Goal: Task Accomplishment & Management: Complete application form

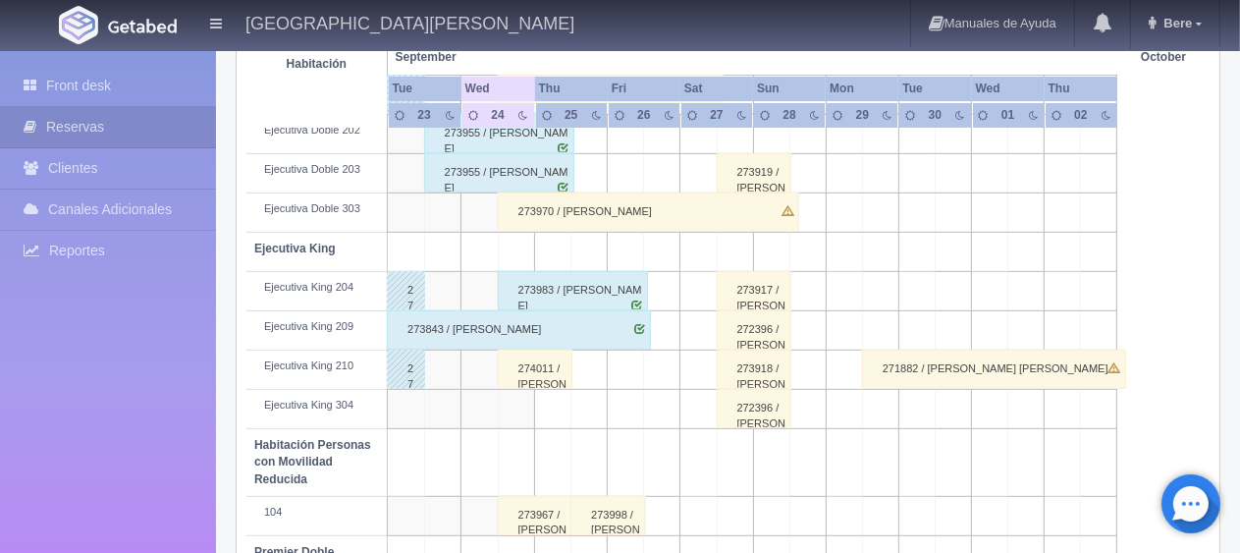
scroll to position [752, 0]
click at [545, 355] on div "274011 / Angel Soto" at bounding box center [536, 369] width 76 height 39
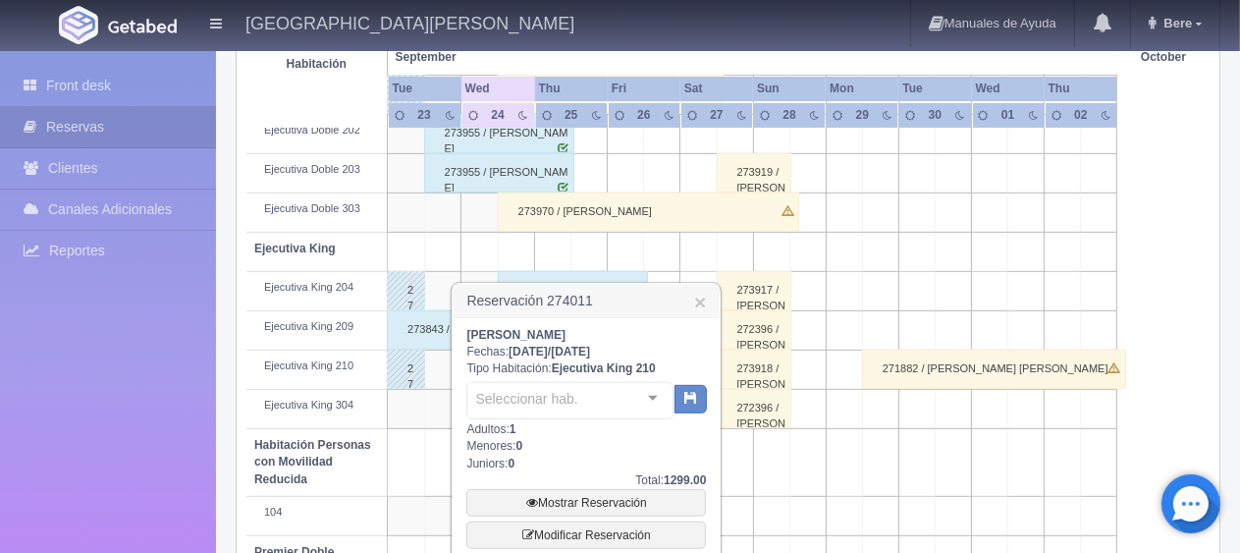
scroll to position [850, 0]
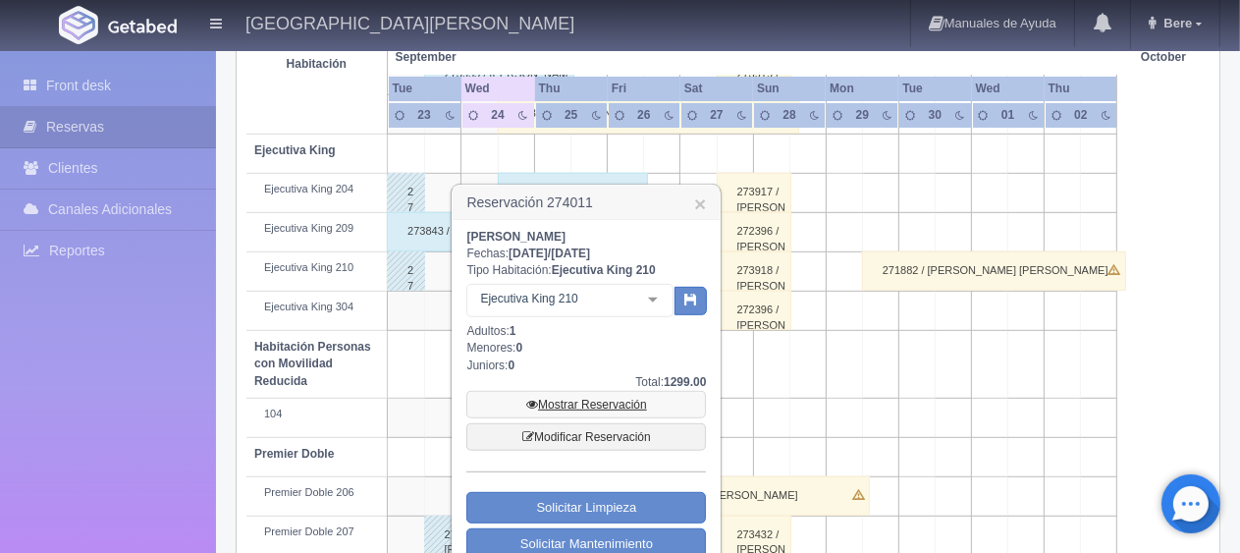
click at [603, 408] on link "Mostrar Reservación" at bounding box center [586, 404] width 240 height 27
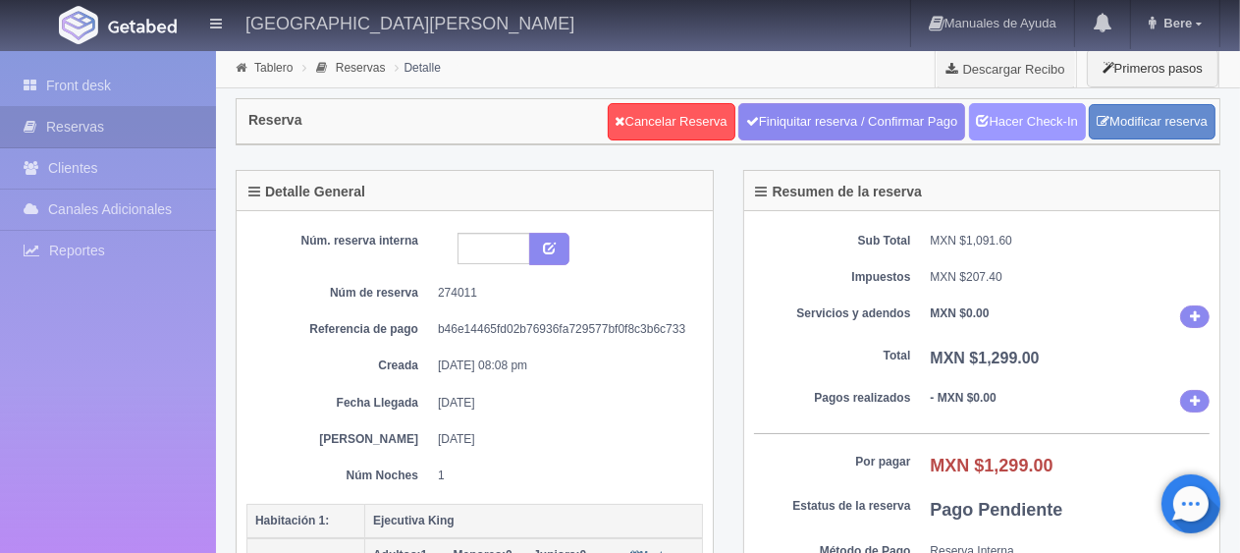
click at [1025, 117] on link "Hacer Check-In" at bounding box center [1027, 121] width 117 height 37
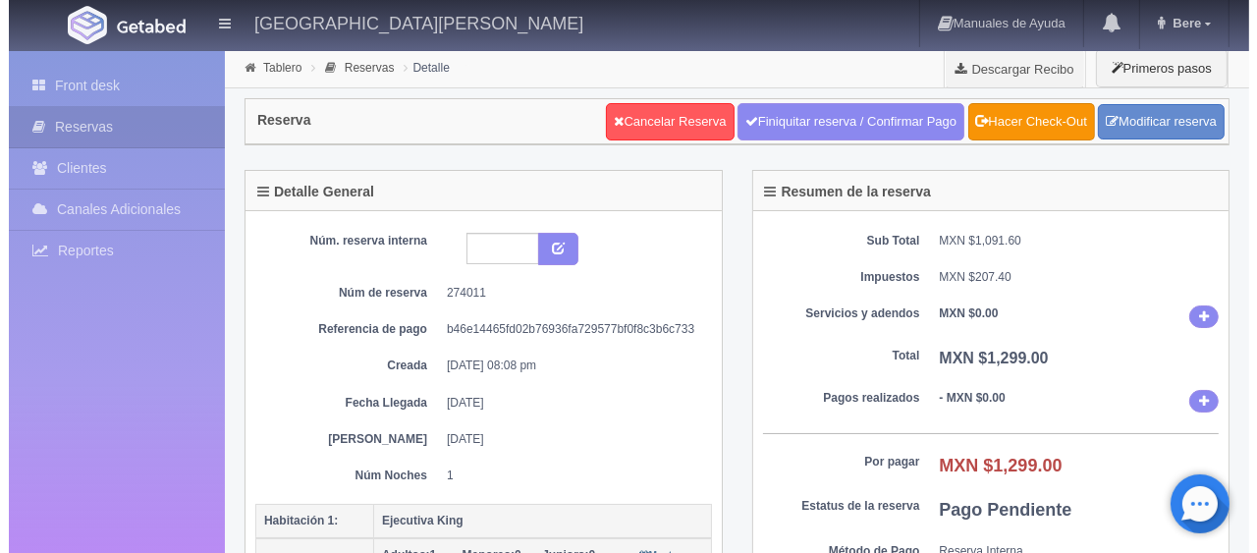
scroll to position [393, 0]
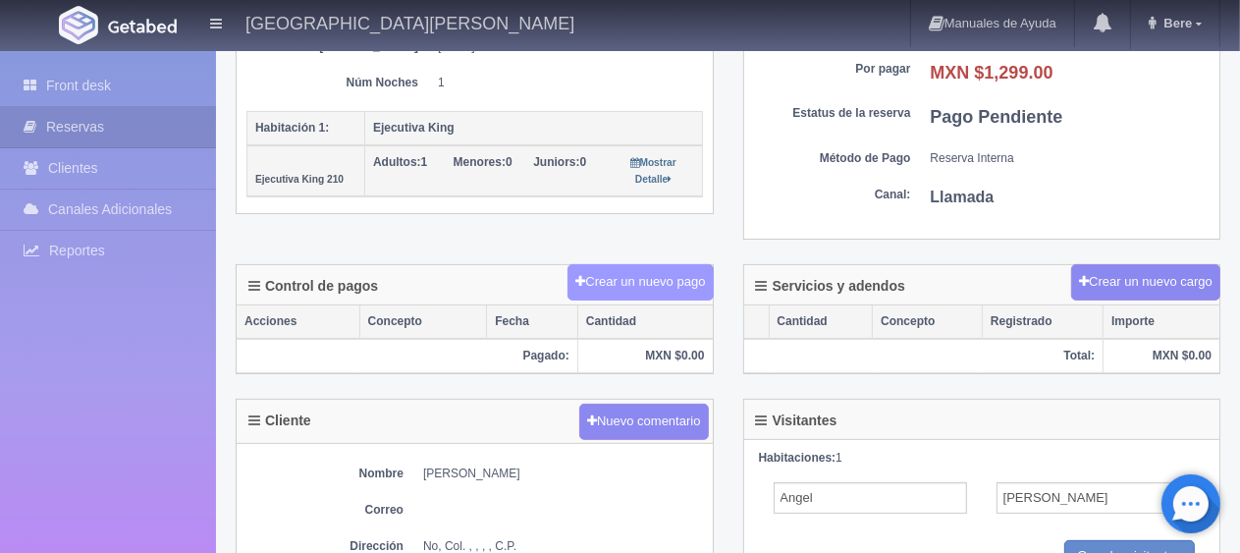
click at [680, 281] on button "Crear un nuevo pago" at bounding box center [640, 282] width 145 height 36
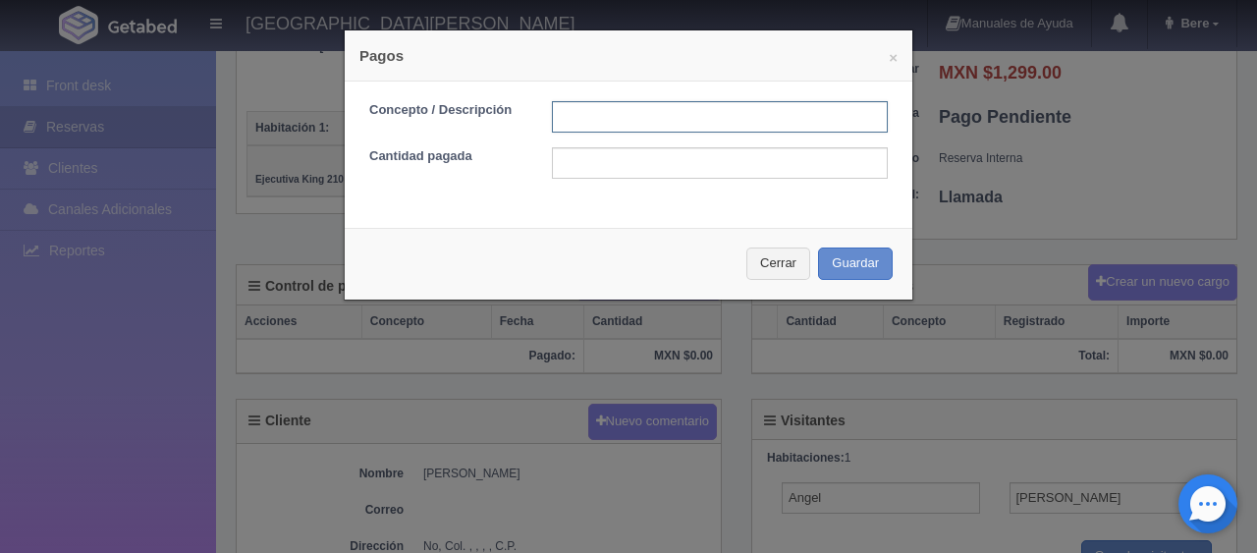
click at [773, 116] on input "text" at bounding box center [720, 116] width 336 height 31
type input "Total Tarjeta"
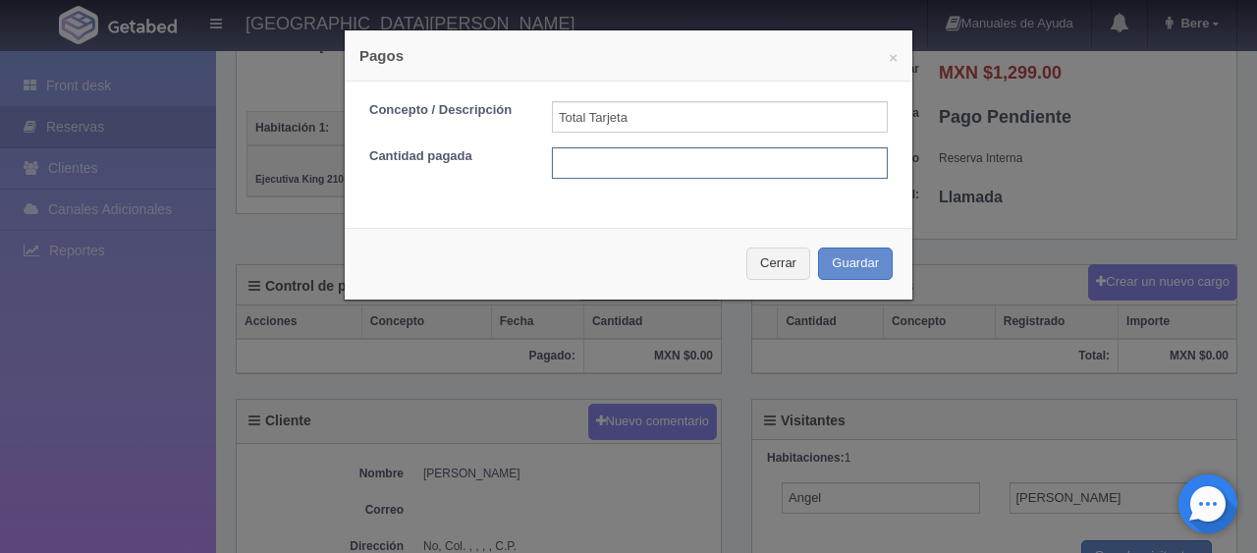
click at [758, 163] on input "text" at bounding box center [720, 162] width 336 height 31
click at [782, 109] on input "Total Tarjeta" at bounding box center [720, 116] width 336 height 31
click at [613, 149] on input "text" at bounding box center [720, 162] width 336 height 31
type input "1299"
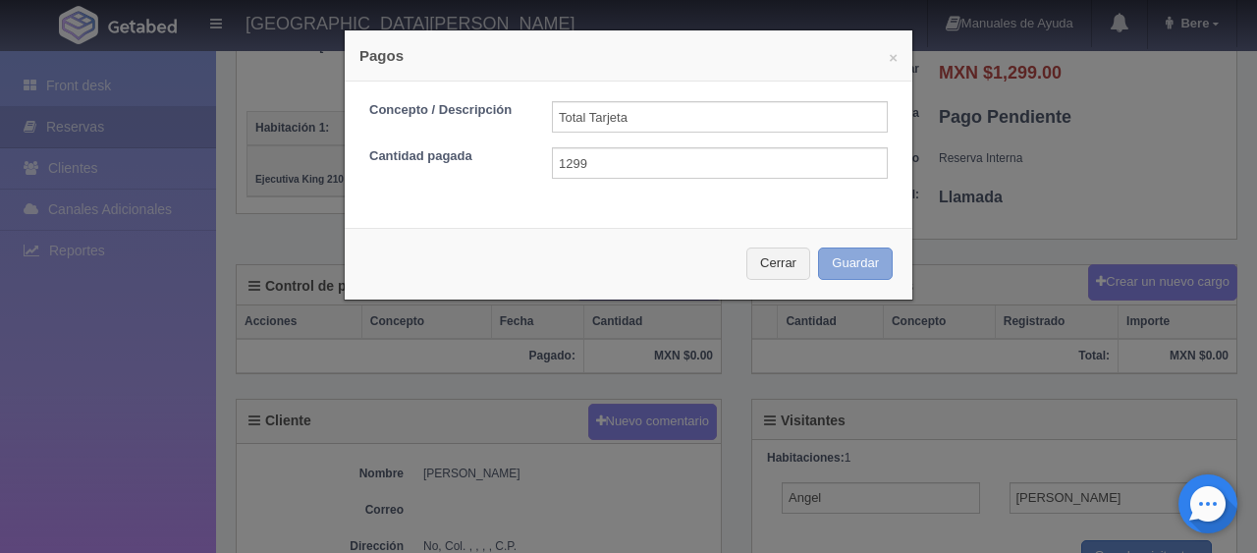
click at [818, 247] on button "Guardar" at bounding box center [855, 263] width 75 height 32
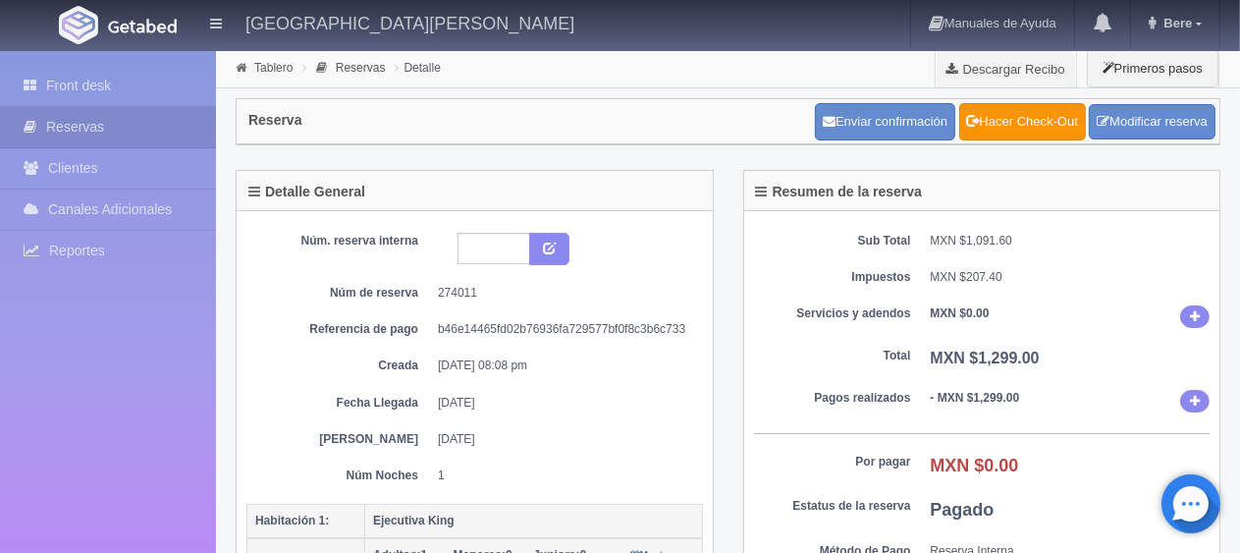
click at [795, 323] on dl "Servicios y adendos MXN $0.00" at bounding box center [982, 316] width 457 height 23
click at [65, 82] on link "Front desk" at bounding box center [108, 86] width 216 height 40
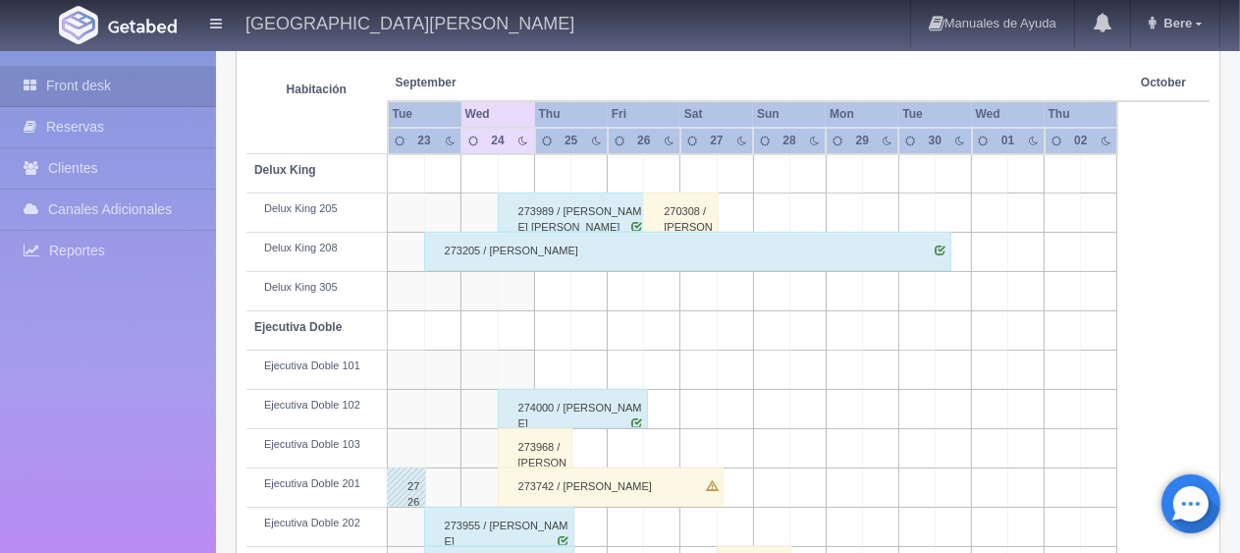
scroll to position [654, 0]
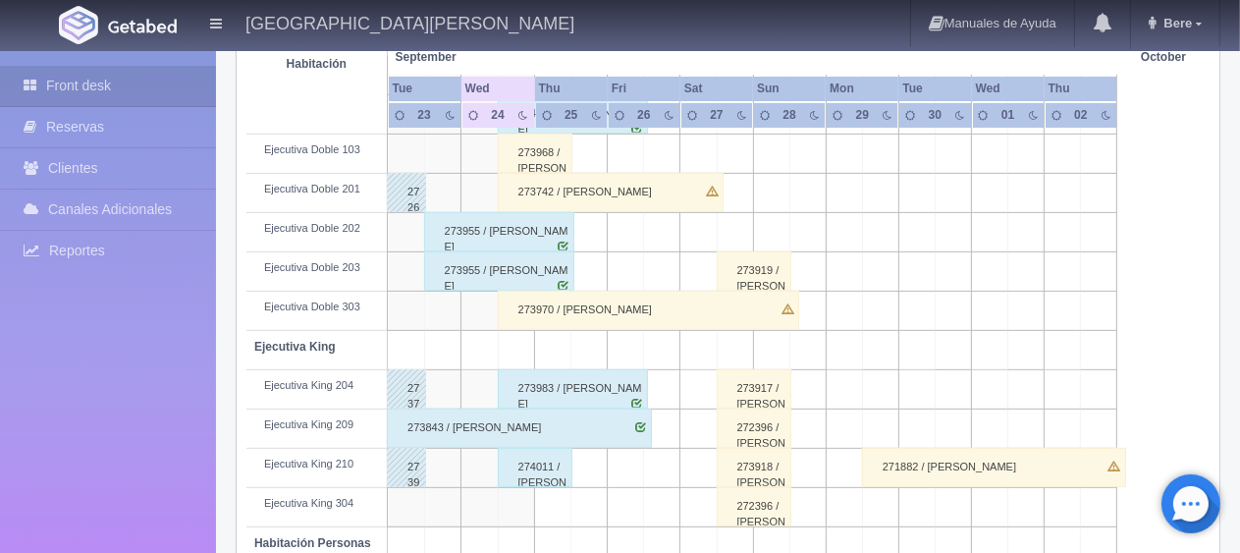
click at [539, 477] on div "274011 / Angel Soto" at bounding box center [536, 467] width 76 height 39
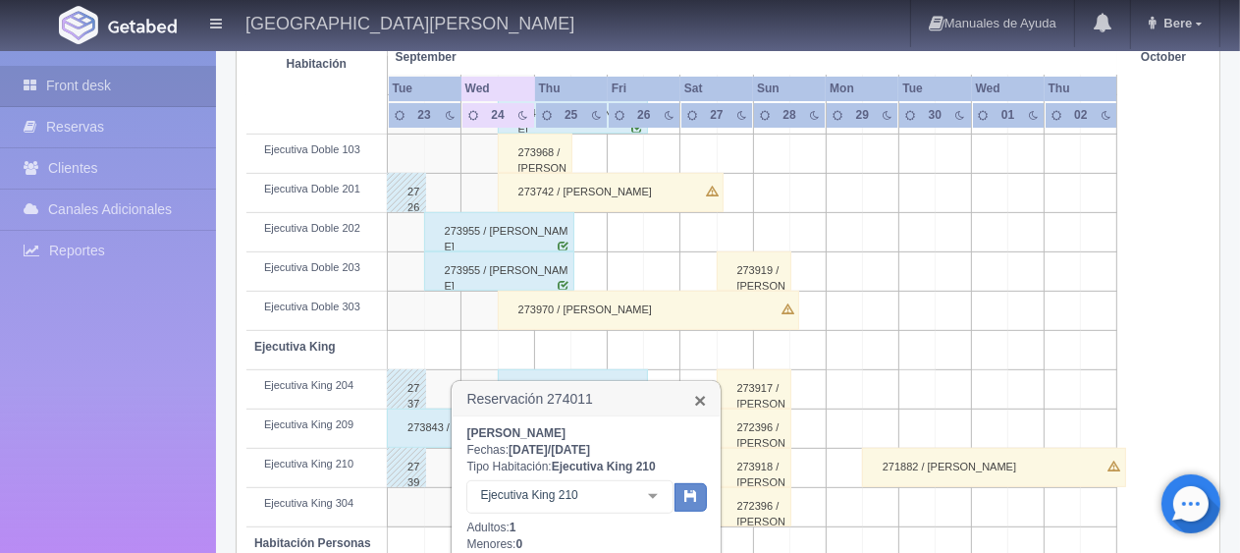
click at [699, 397] on link "×" at bounding box center [700, 400] width 12 height 21
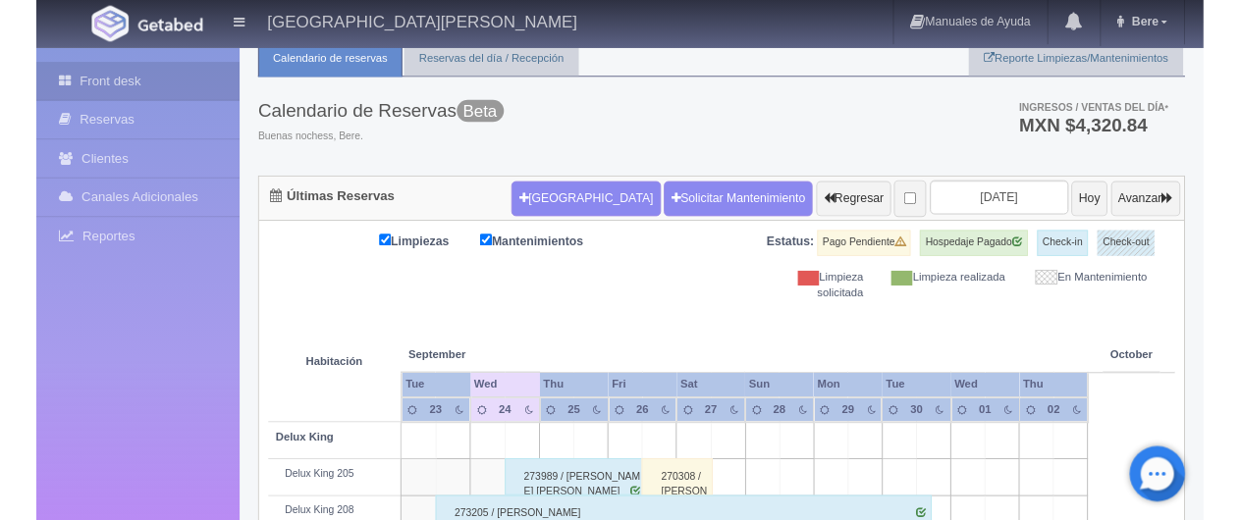
scroll to position [458, 0]
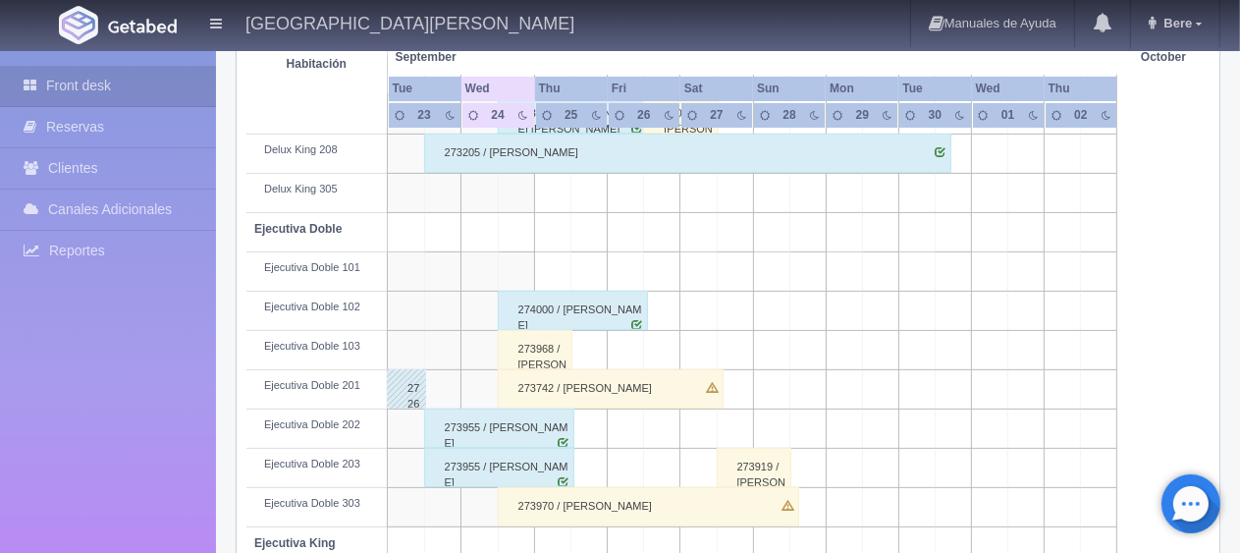
drag, startPoint x: 549, startPoint y: 353, endPoint x: 562, endPoint y: 353, distance: 12.8
click at [549, 353] on div "273968 / Oscar Chimal . ." at bounding box center [536, 349] width 76 height 39
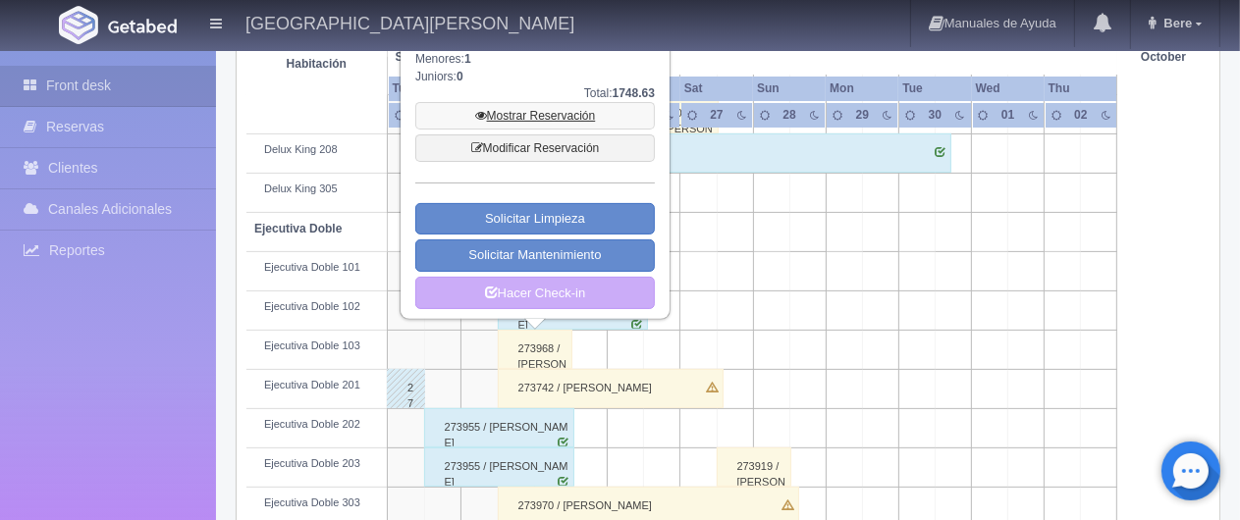
click at [609, 124] on link "Mostrar Reservación" at bounding box center [535, 115] width 240 height 27
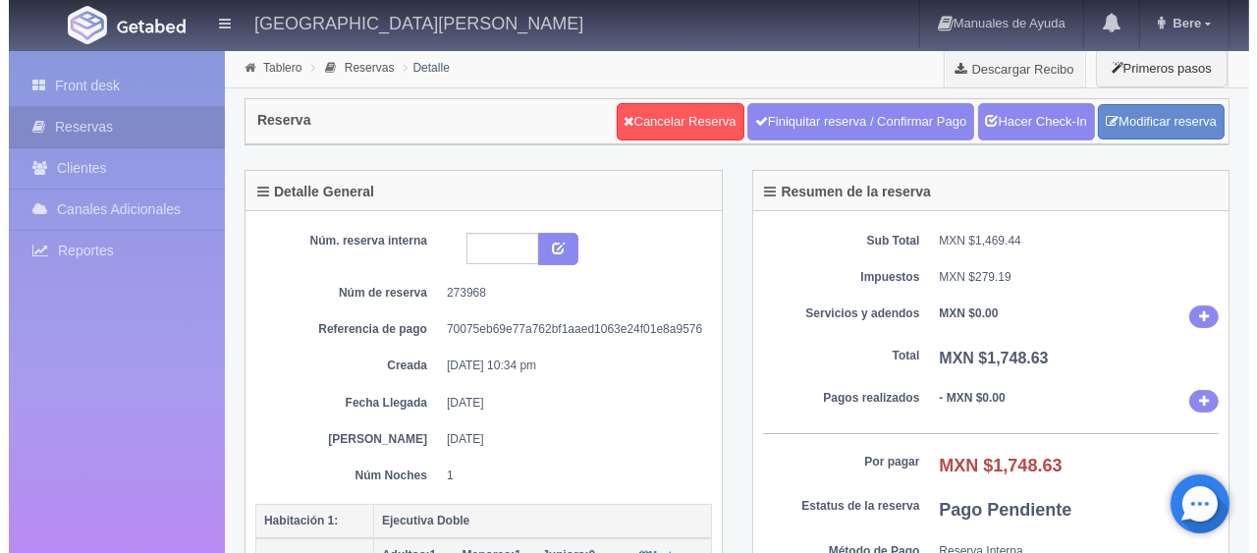
scroll to position [393, 0]
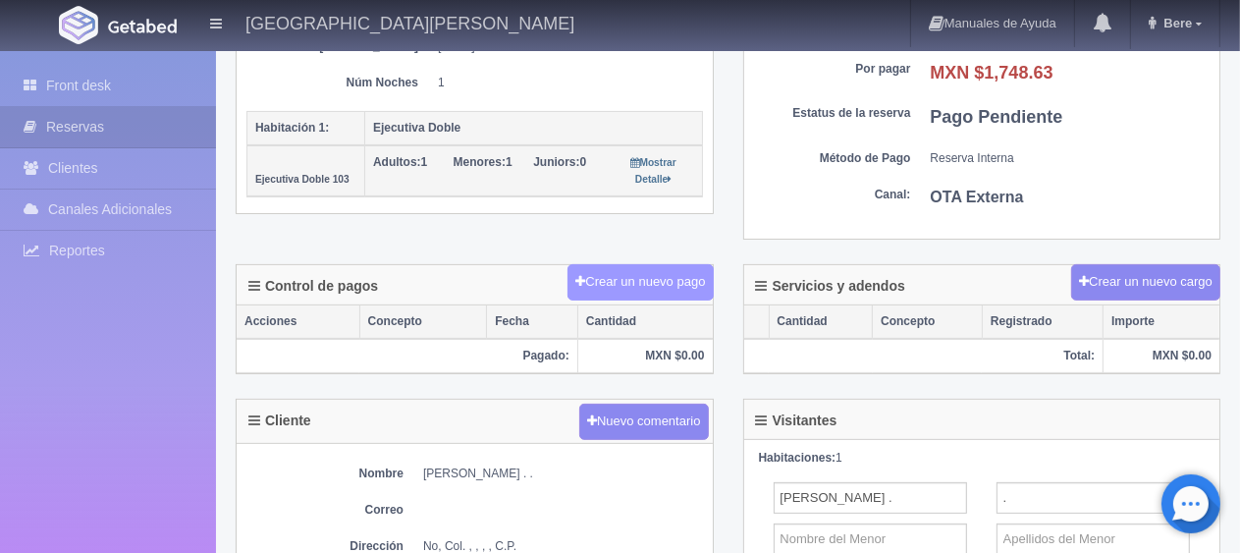
click at [692, 281] on button "Crear un nuevo pago" at bounding box center [640, 282] width 145 height 36
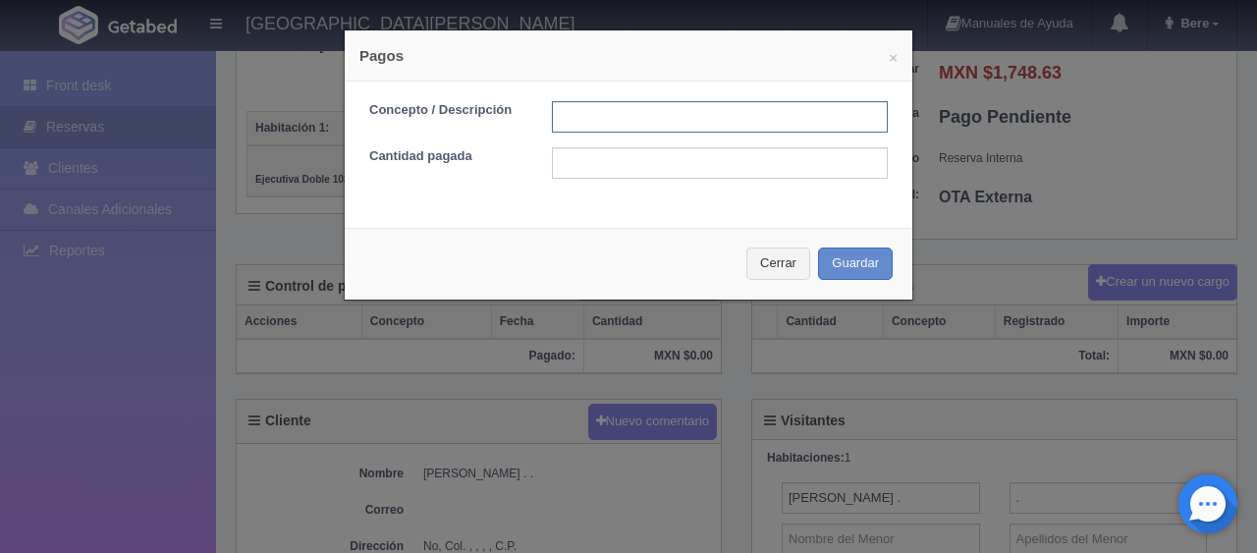
click at [687, 124] on input "text" at bounding box center [720, 116] width 336 height 31
type input "Total Tarjeta"
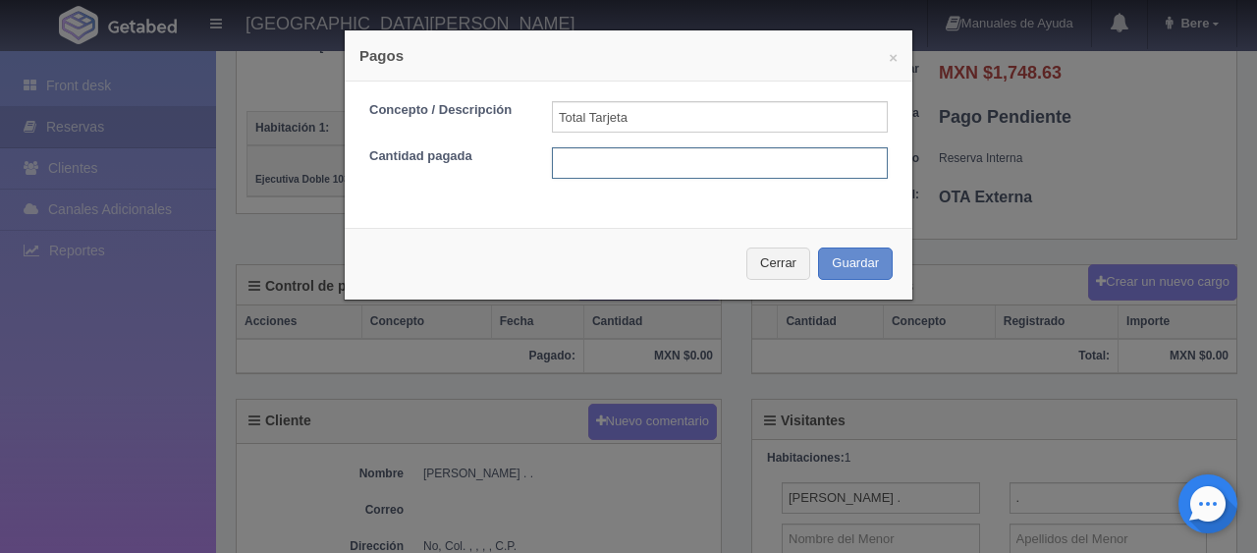
click at [721, 165] on input "text" at bounding box center [720, 162] width 336 height 31
type input "1748.63"
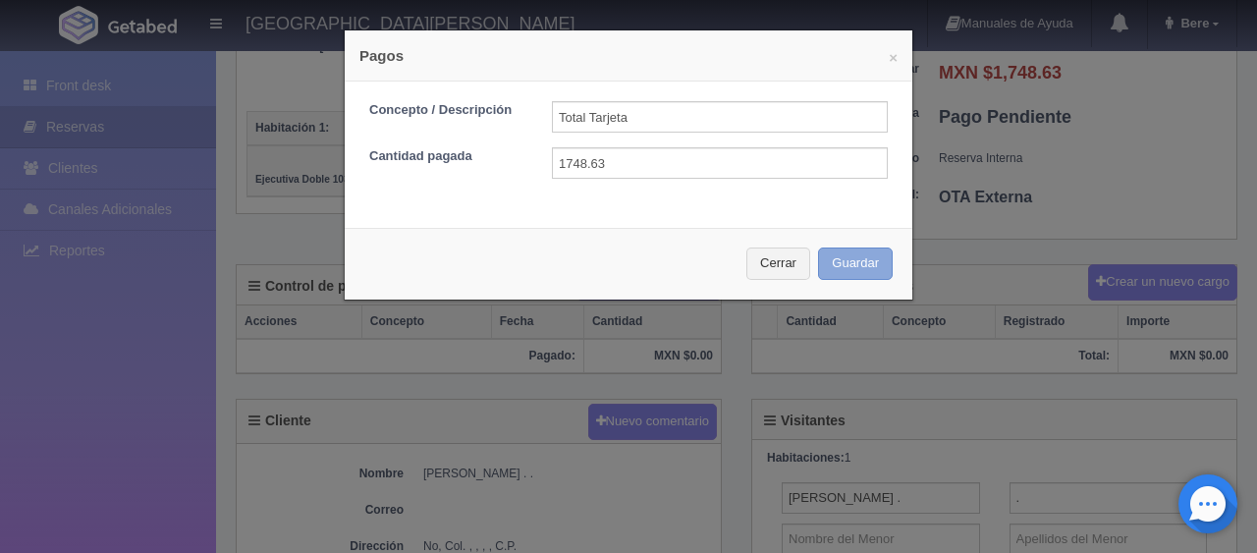
click at [825, 258] on button "Guardar" at bounding box center [855, 263] width 75 height 32
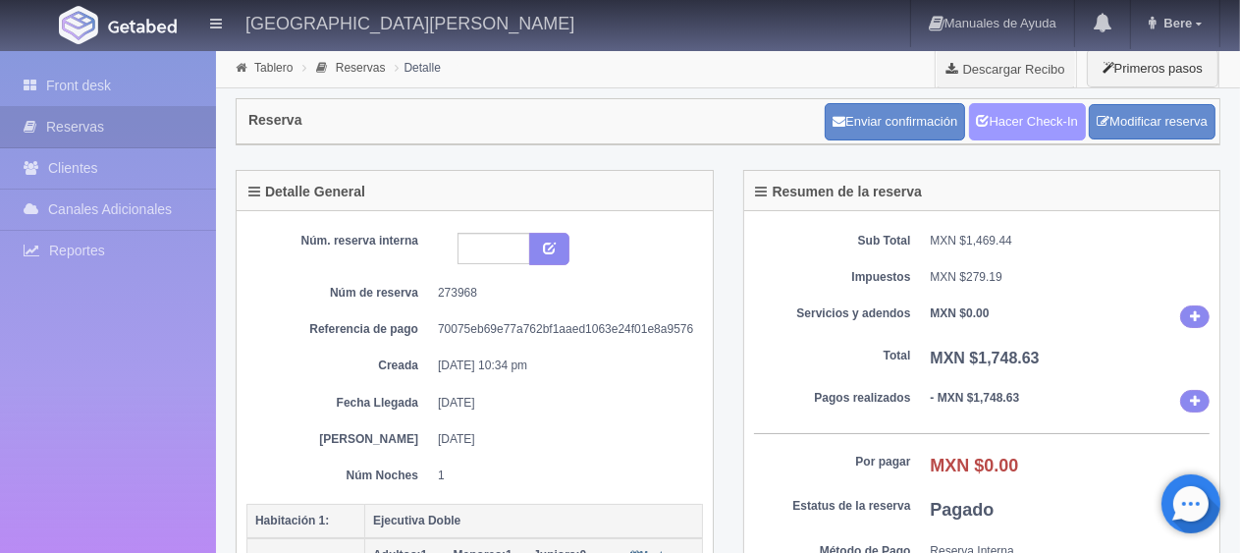
click at [1058, 122] on link "Hacer Check-In" at bounding box center [1027, 121] width 117 height 37
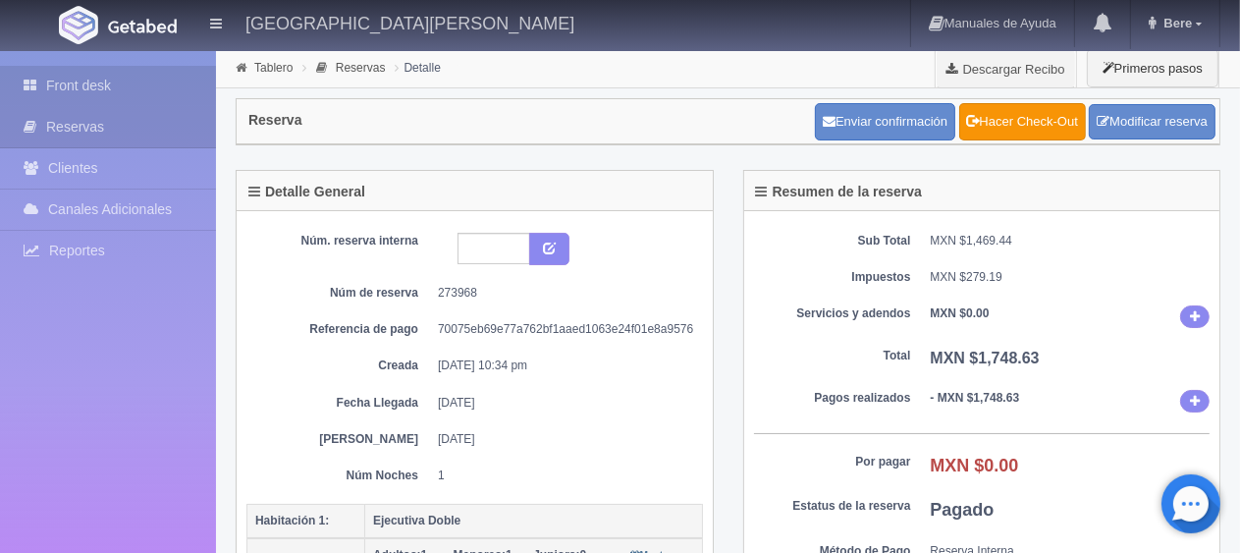
click at [146, 97] on link "Front desk" at bounding box center [108, 86] width 216 height 40
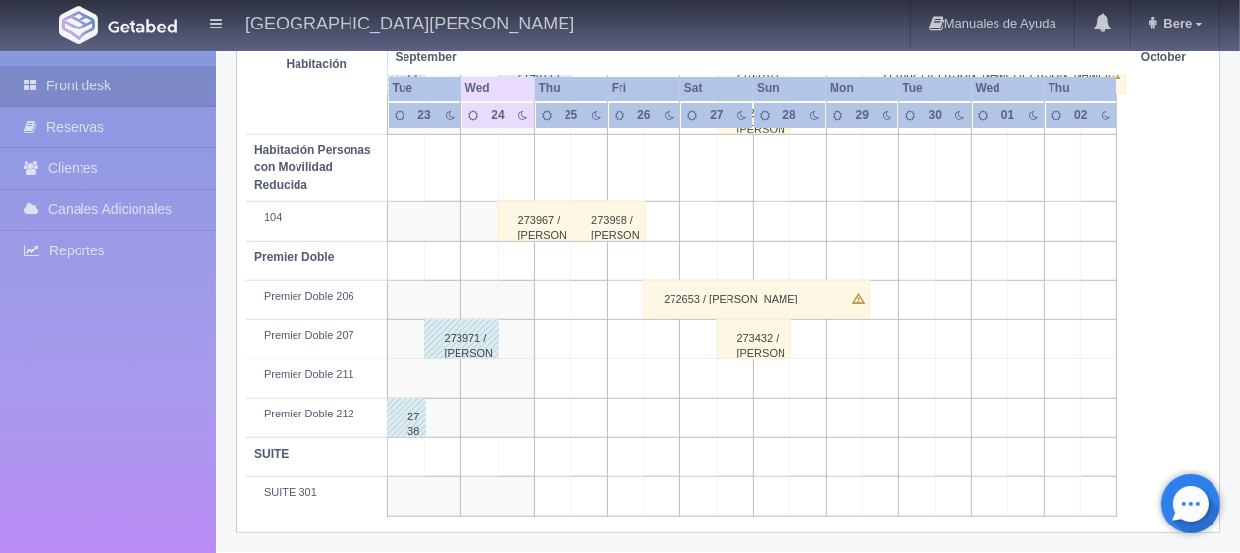
scroll to position [1047, 0]
click at [545, 218] on div "273967 / Oscar Chimal ." at bounding box center [536, 220] width 76 height 39
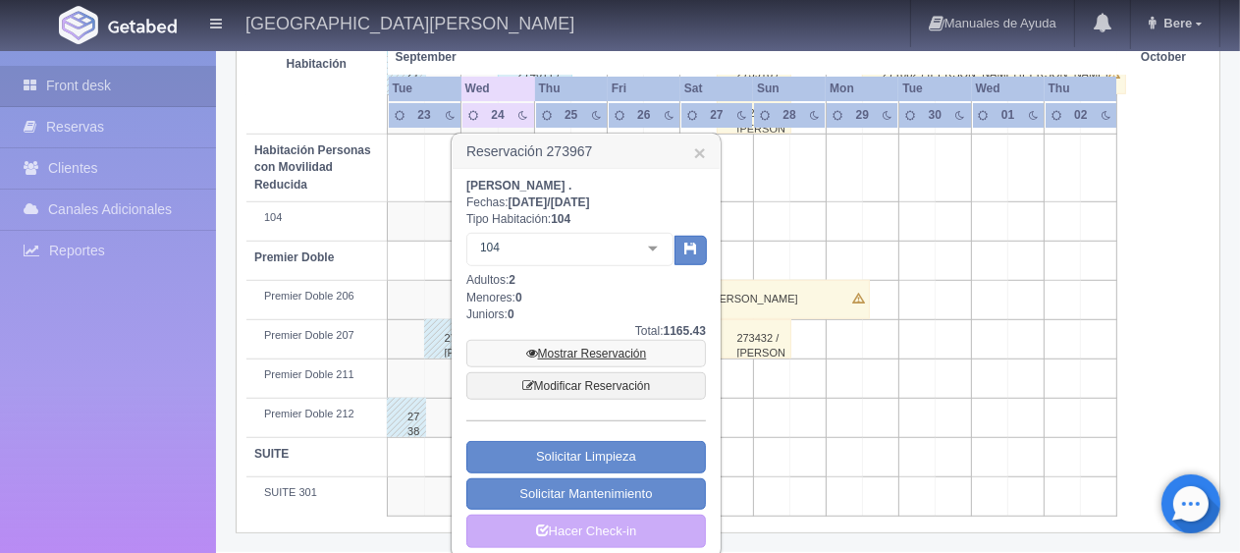
click at [604, 355] on link "Mostrar Reservación" at bounding box center [586, 353] width 240 height 27
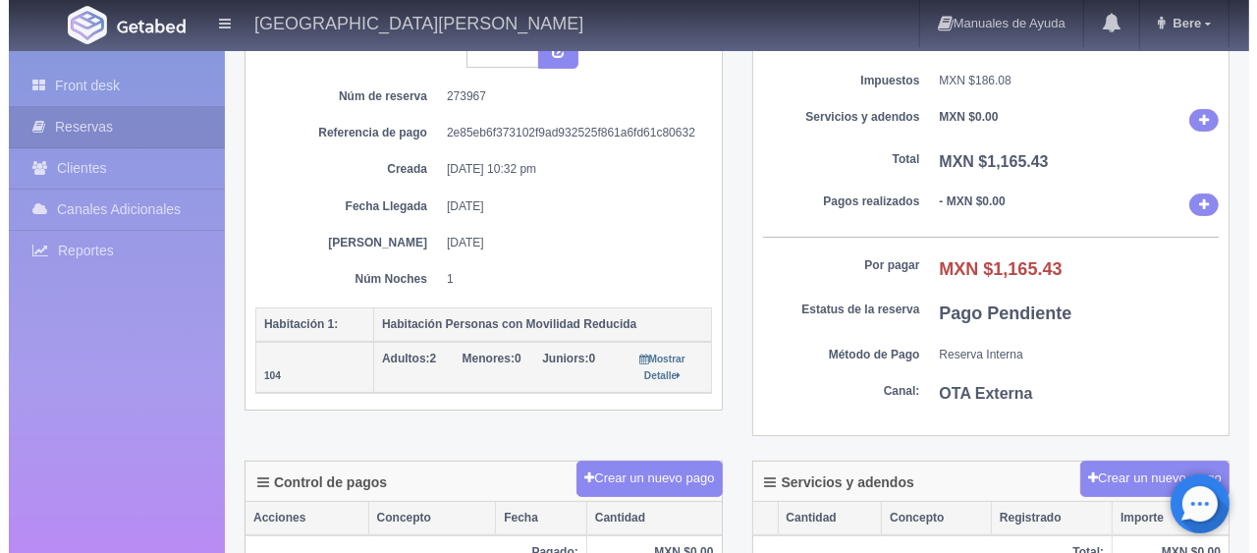
scroll to position [196, 0]
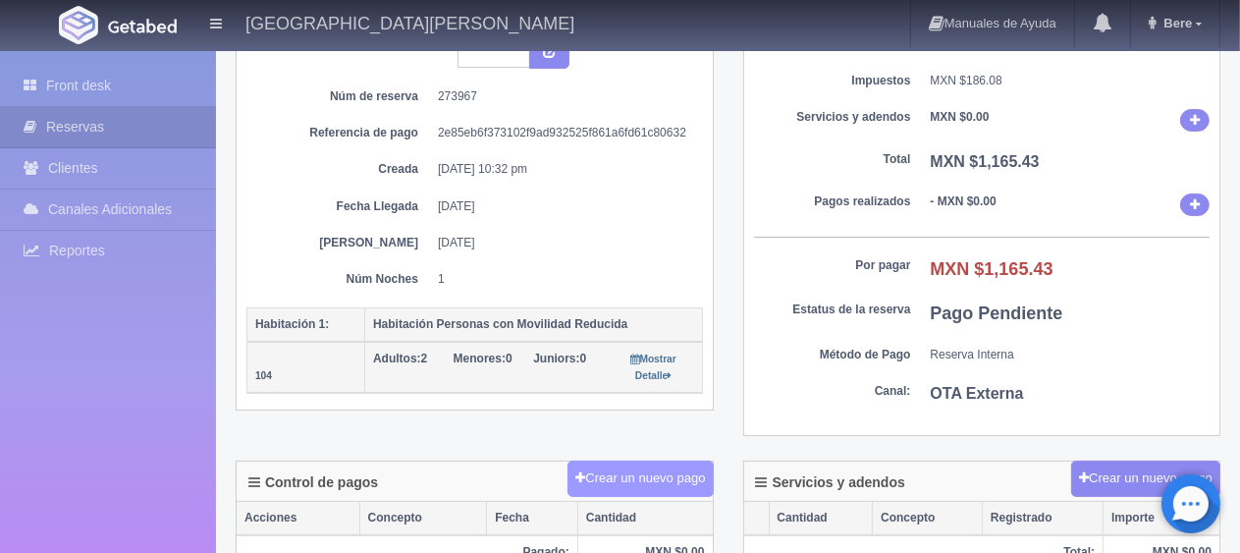
click at [649, 468] on button "Crear un nuevo pago" at bounding box center [640, 479] width 145 height 36
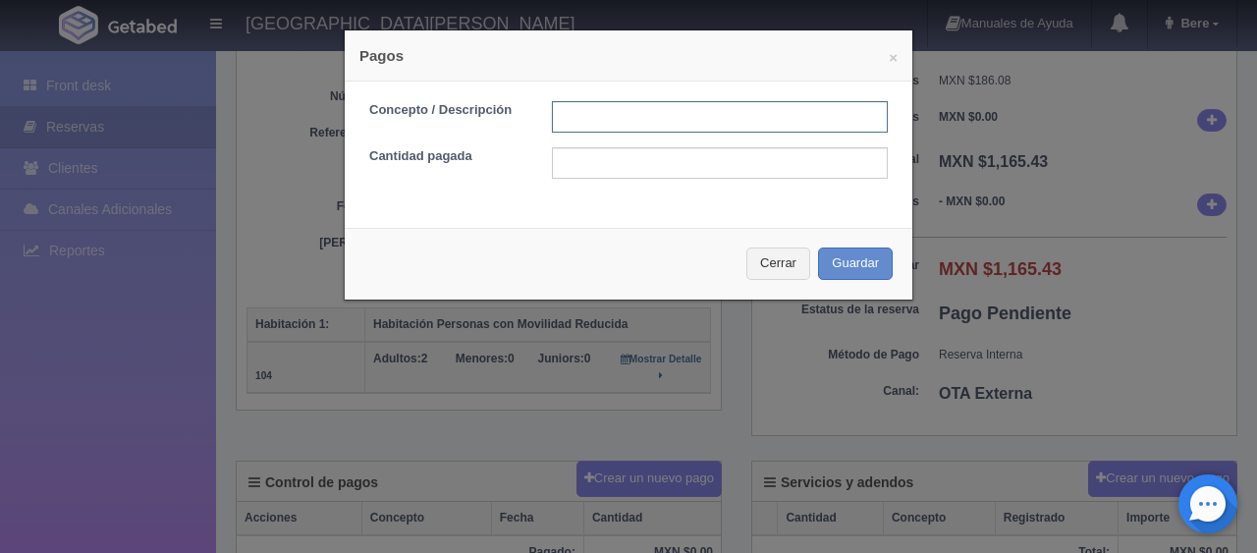
click at [618, 105] on input "text" at bounding box center [720, 116] width 336 height 31
click at [644, 108] on input "Total Efectivo" at bounding box center [720, 116] width 336 height 31
type input "Total Tarjeta"
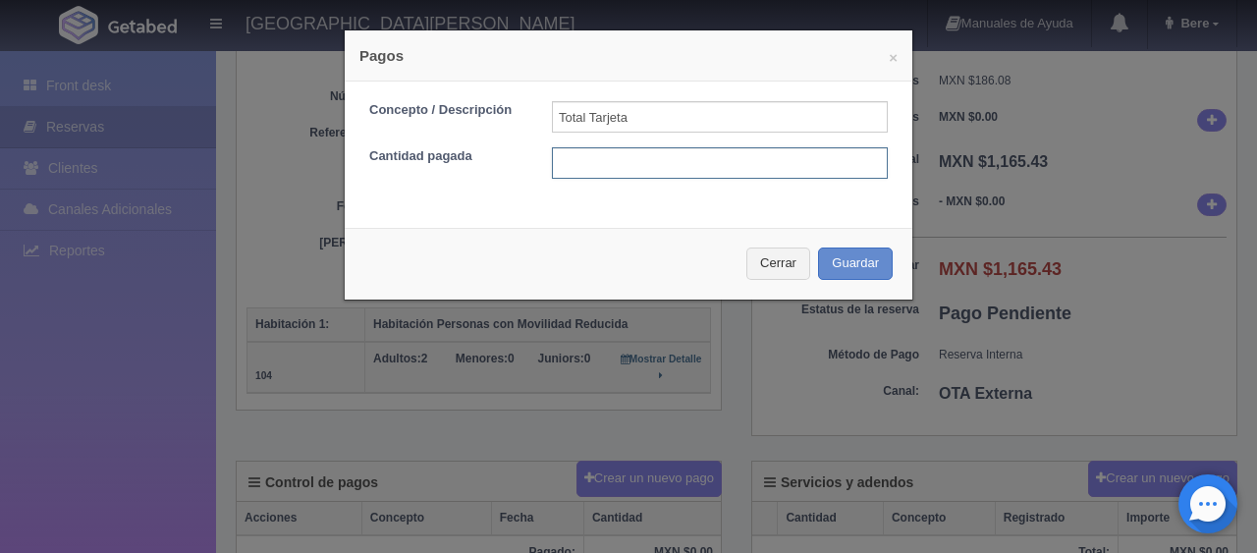
click at [700, 163] on input "text" at bounding box center [720, 162] width 336 height 31
type input "1165.43"
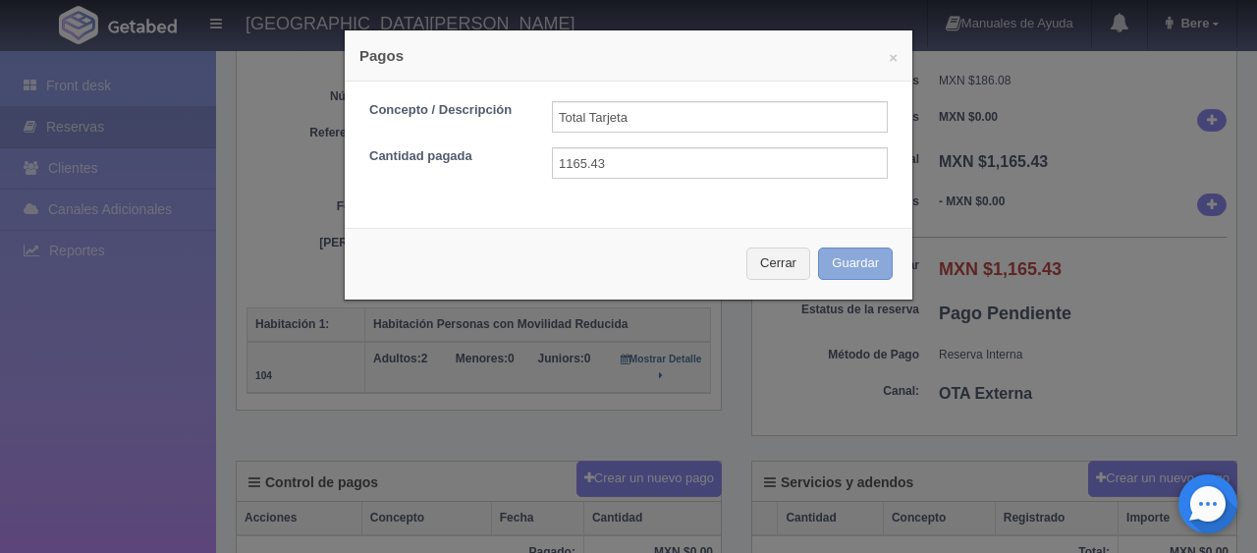
click at [844, 277] on button "Guardar" at bounding box center [855, 263] width 75 height 32
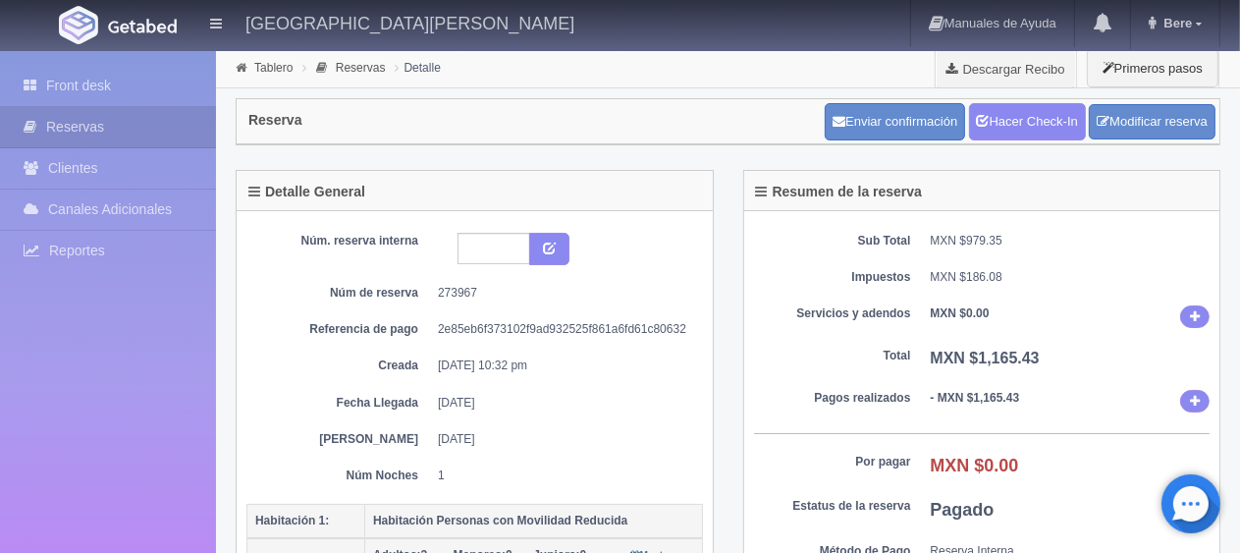
click at [995, 294] on div "Sub Total MXN $979.35 Impuestos MXN $186.08 Servicios y adendos MXN $0.00 Total…" at bounding box center [982, 421] width 476 height 421
click at [1041, 124] on link "Hacer Check-In" at bounding box center [1027, 121] width 117 height 37
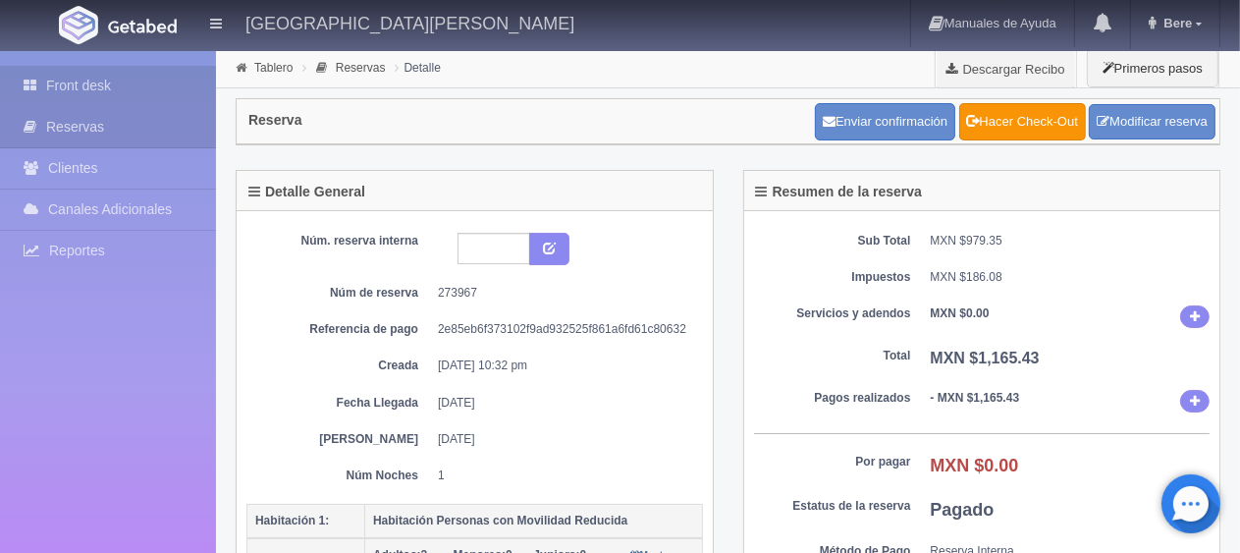
click at [119, 70] on link "Front desk" at bounding box center [108, 86] width 216 height 40
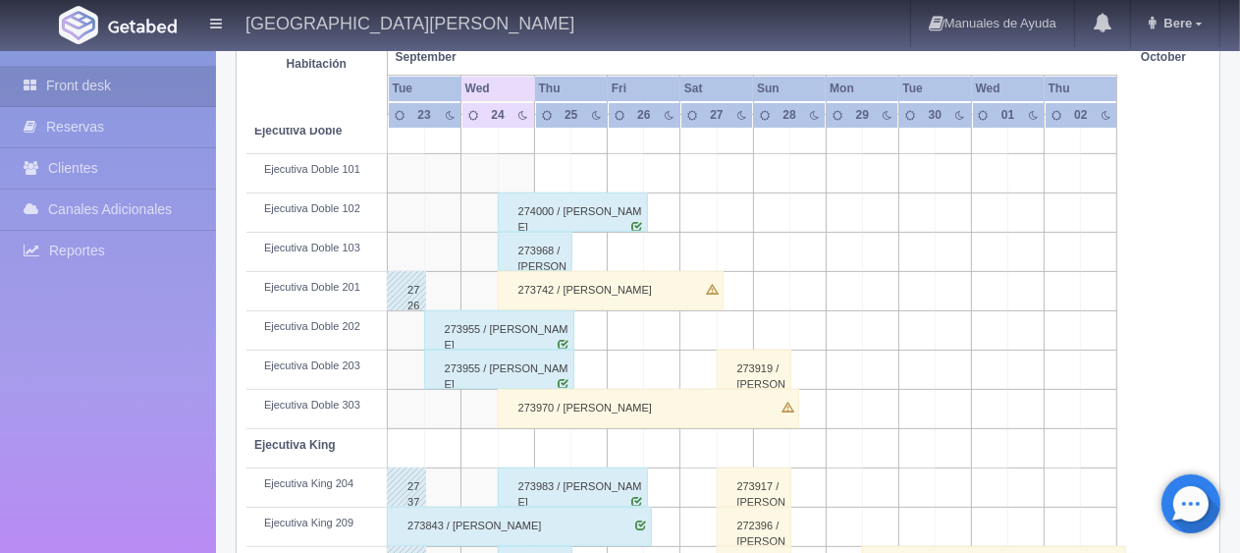
scroll to position [458, 0]
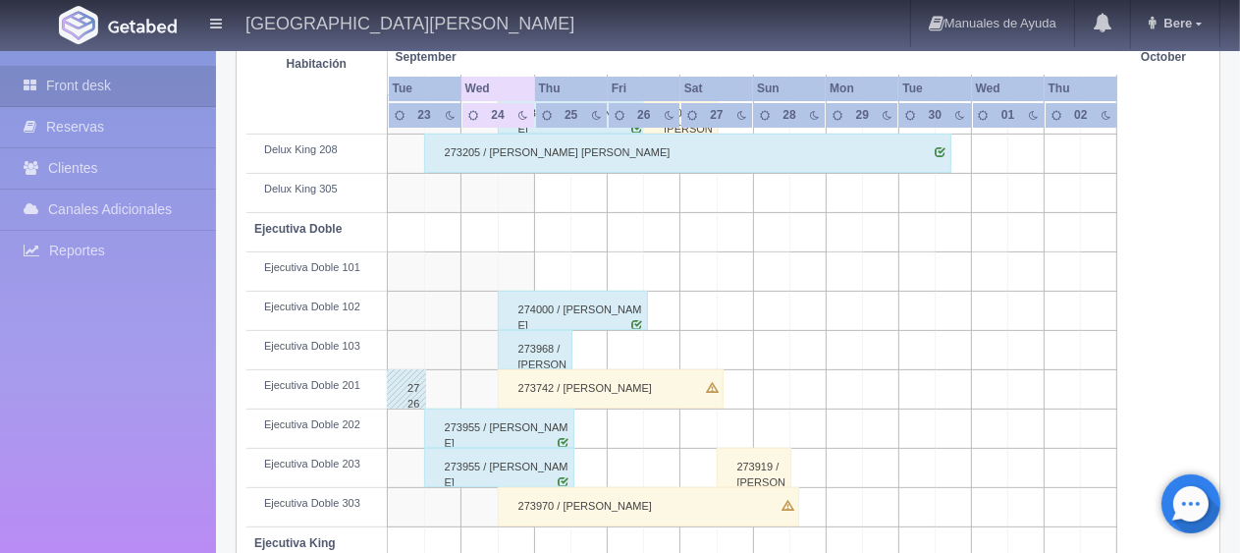
click at [601, 391] on div "273742 / Alejandro Sosa Ascencio" at bounding box center [611, 388] width 226 height 39
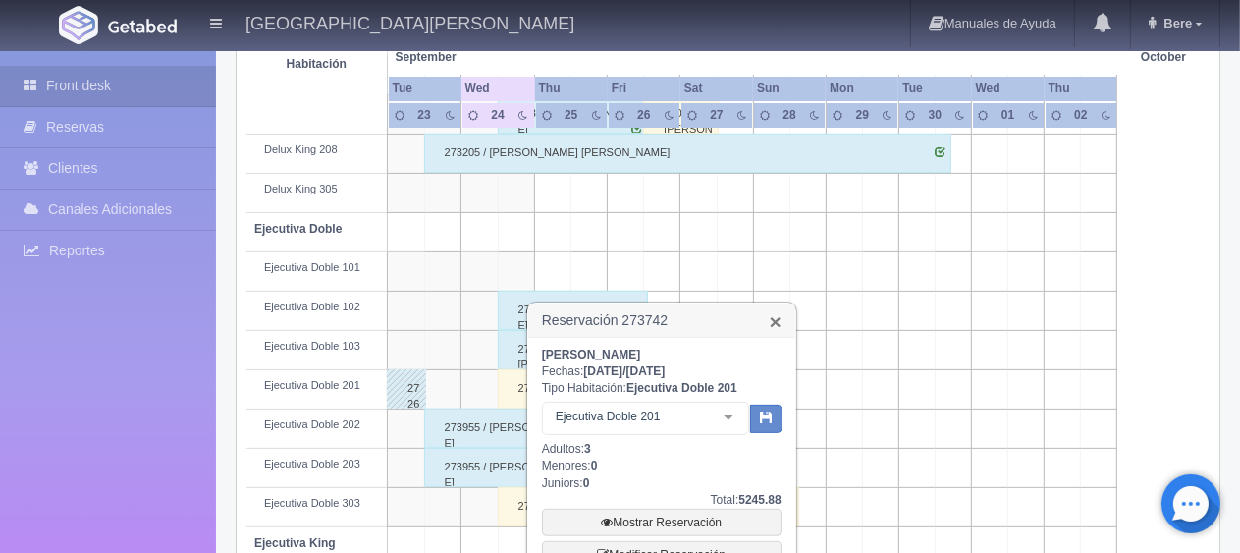
click at [778, 320] on link "×" at bounding box center [776, 321] width 12 height 21
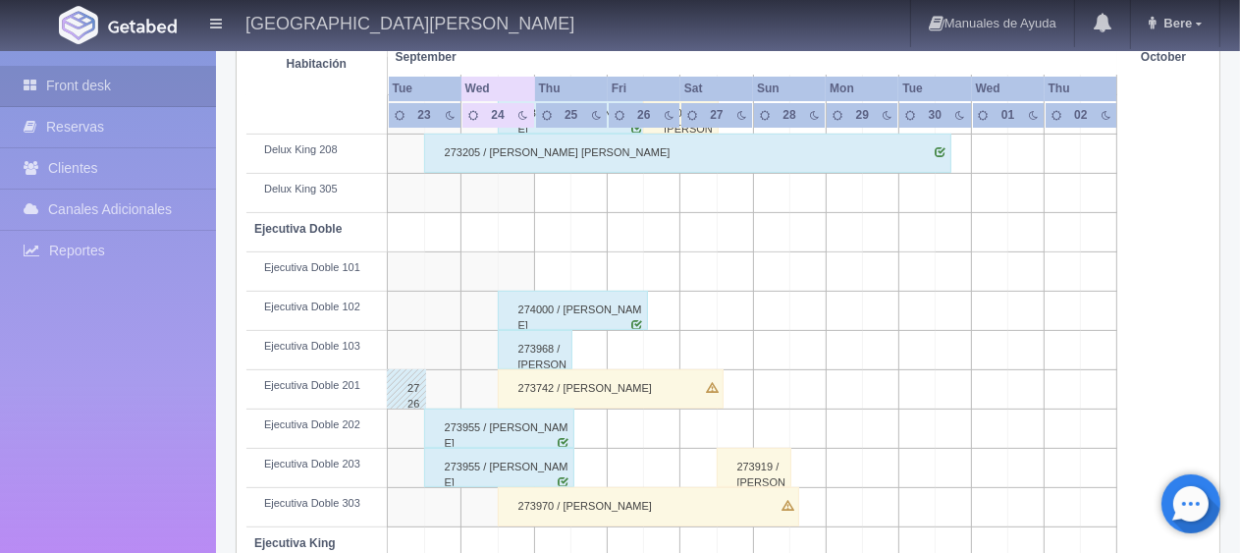
click at [601, 395] on div "273742 / [PERSON_NAME]" at bounding box center [611, 388] width 226 height 39
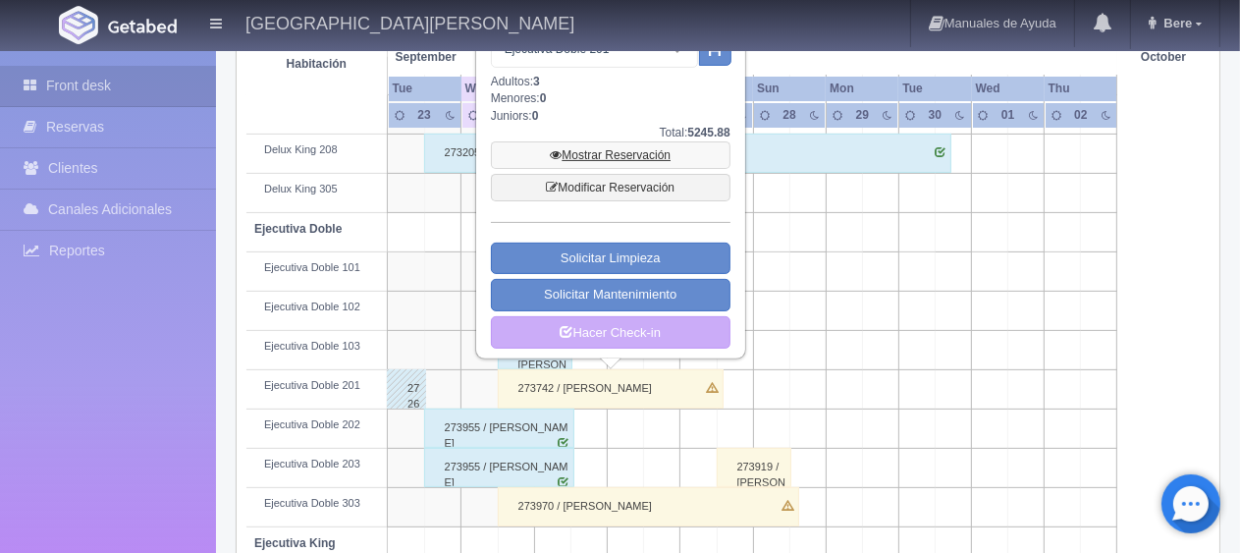
click at [660, 147] on link "Mostrar Reservación" at bounding box center [611, 154] width 240 height 27
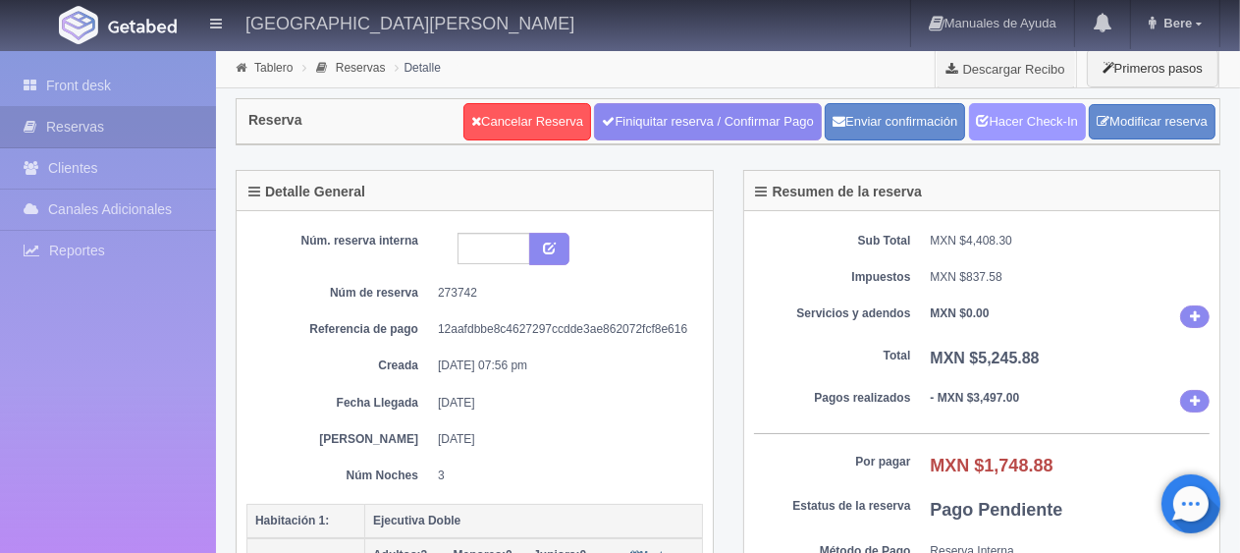
click at [998, 112] on link "Hacer Check-In" at bounding box center [1027, 121] width 117 height 37
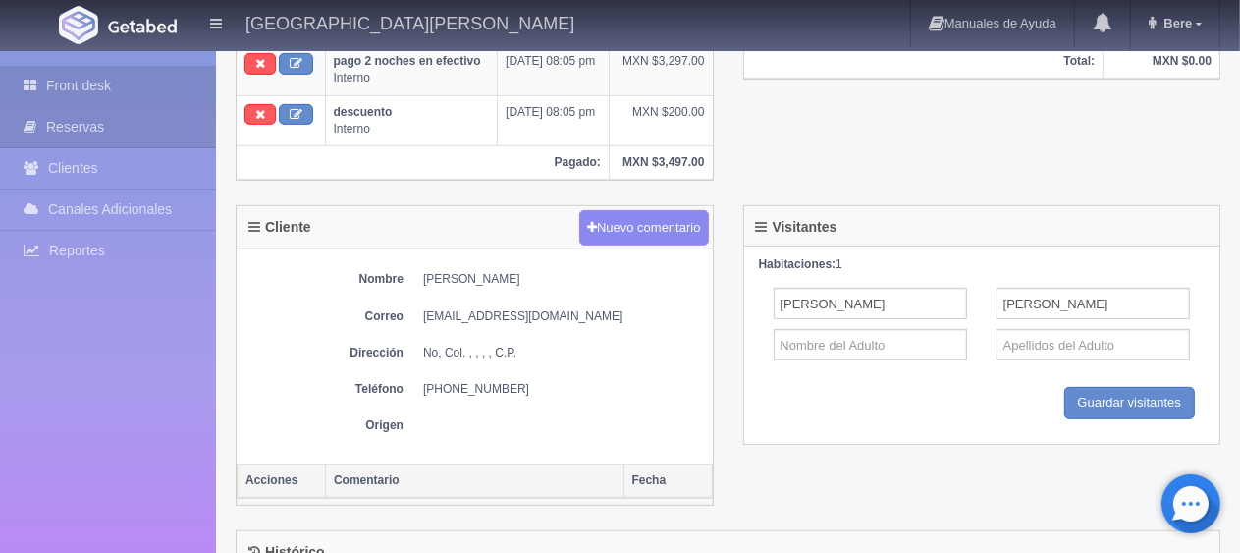
scroll to position [98, 0]
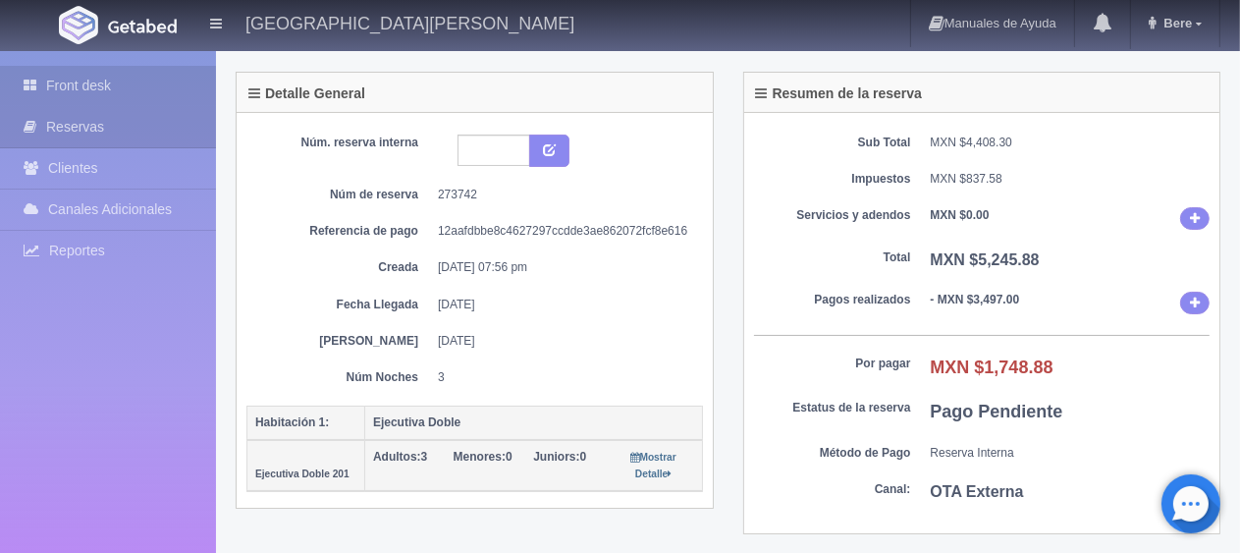
click at [82, 85] on link "Front desk" at bounding box center [108, 86] width 216 height 40
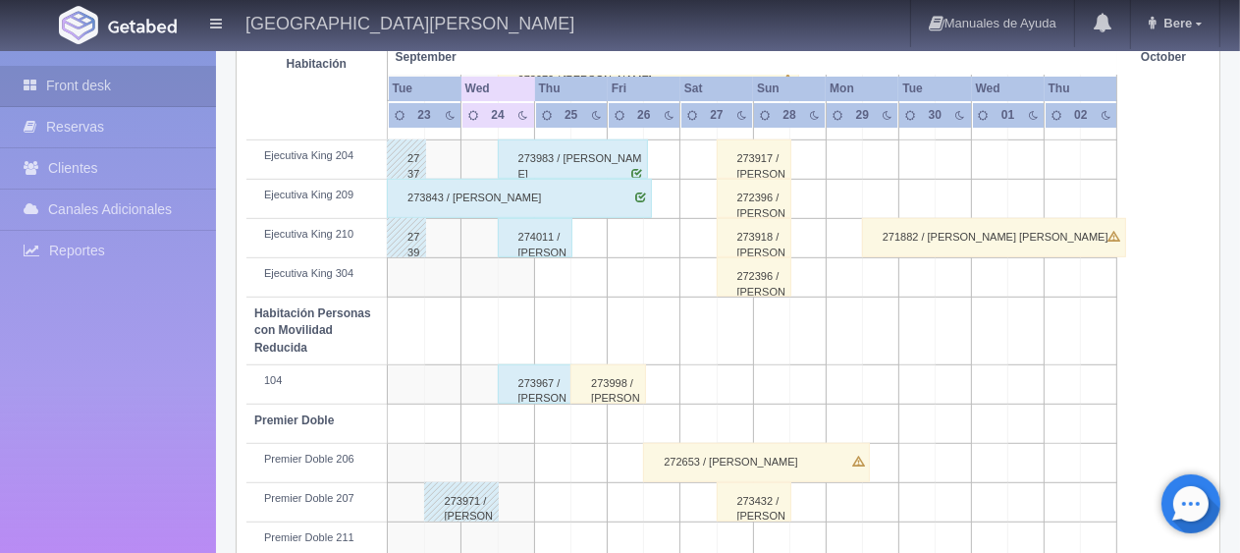
scroll to position [295, 0]
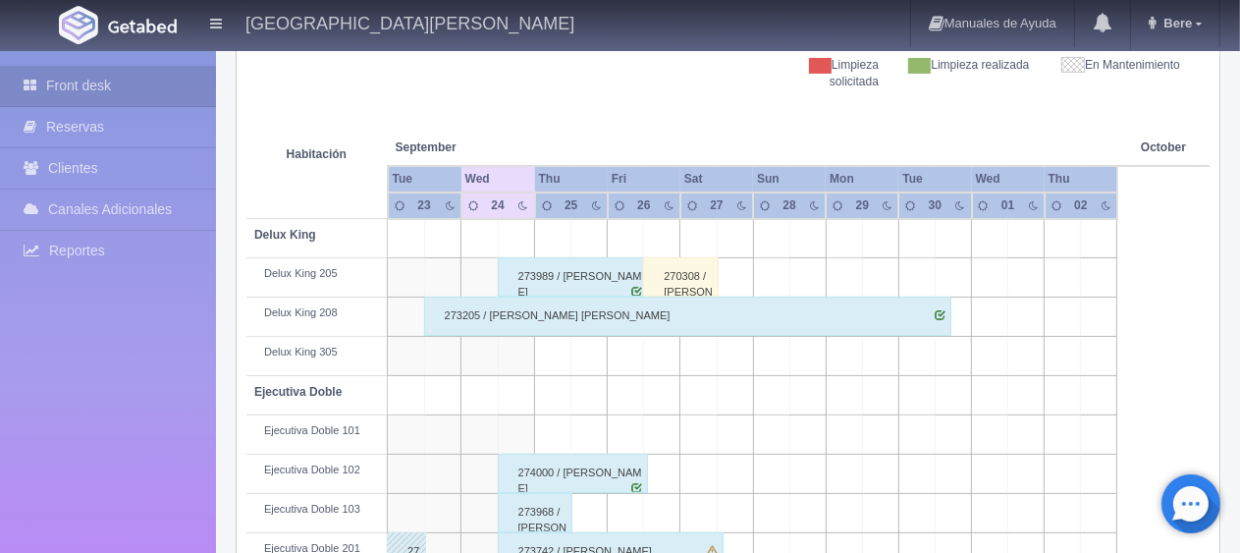
click at [612, 317] on div "273205 / [PERSON_NAME] [PERSON_NAME]" at bounding box center [688, 316] width 528 height 39
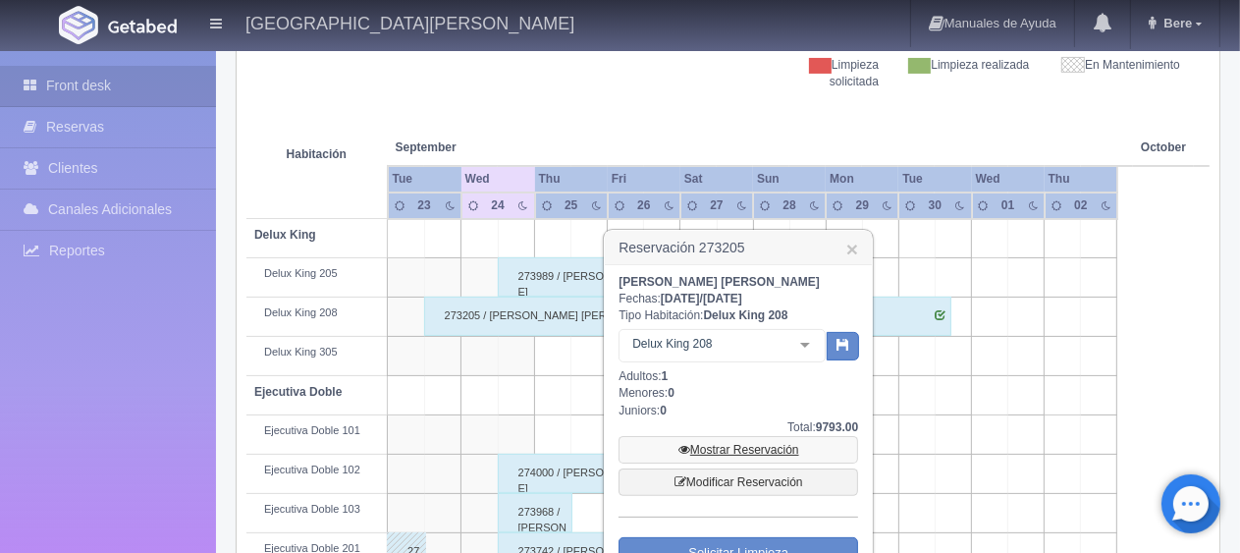
click at [734, 451] on link "Mostrar Reservación" at bounding box center [739, 449] width 240 height 27
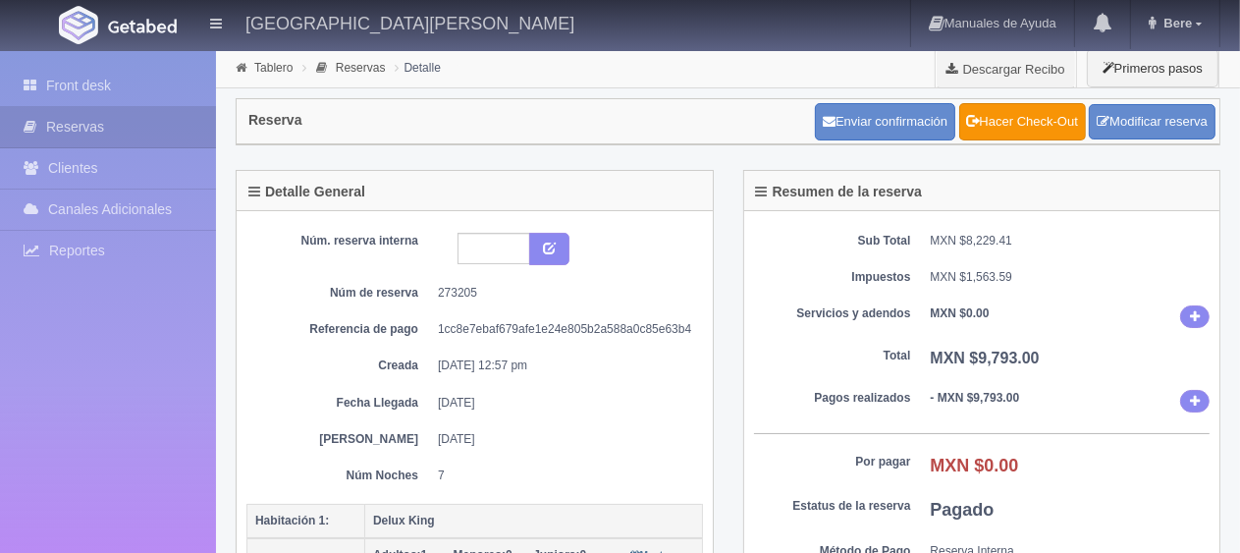
click at [414, 363] on dl "Creada [DATE] 12:57 pm" at bounding box center [474, 365] width 427 height 17
click at [585, 368] on dd "[DATE] 12:57 pm" at bounding box center [563, 365] width 250 height 17
drag, startPoint x: 589, startPoint y: 400, endPoint x: 631, endPoint y: 402, distance: 42.3
click at [595, 402] on dd "[DATE]" at bounding box center [563, 403] width 250 height 17
click at [473, 321] on dd "1cc8e7ebaf679afe1e24e805b2a588a0c85e63b4" at bounding box center [563, 329] width 250 height 17
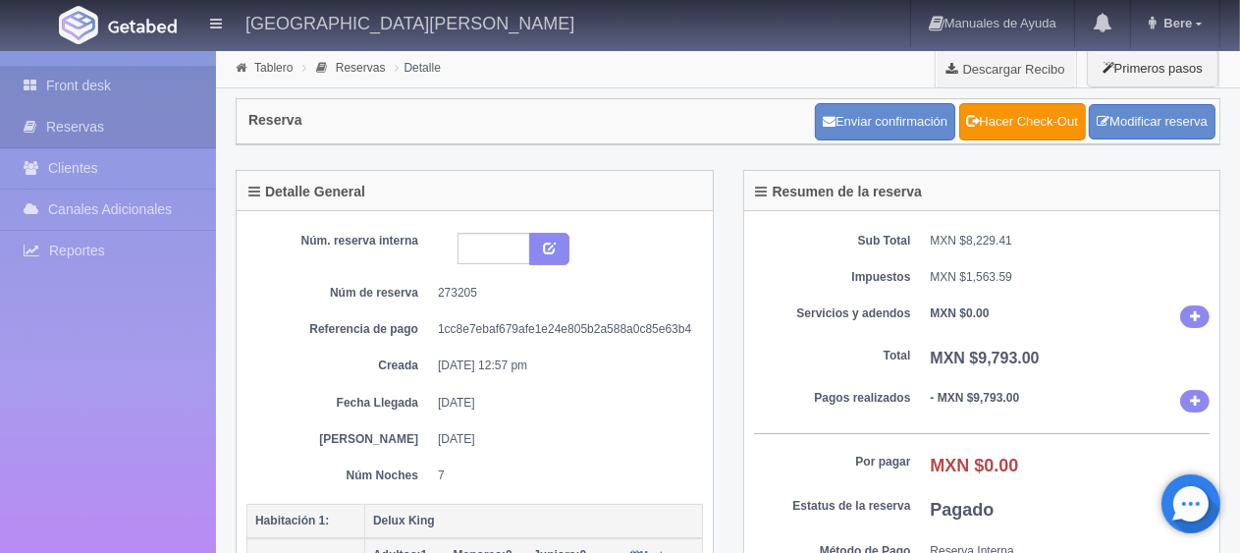
click at [48, 89] on link "Front desk" at bounding box center [108, 86] width 216 height 40
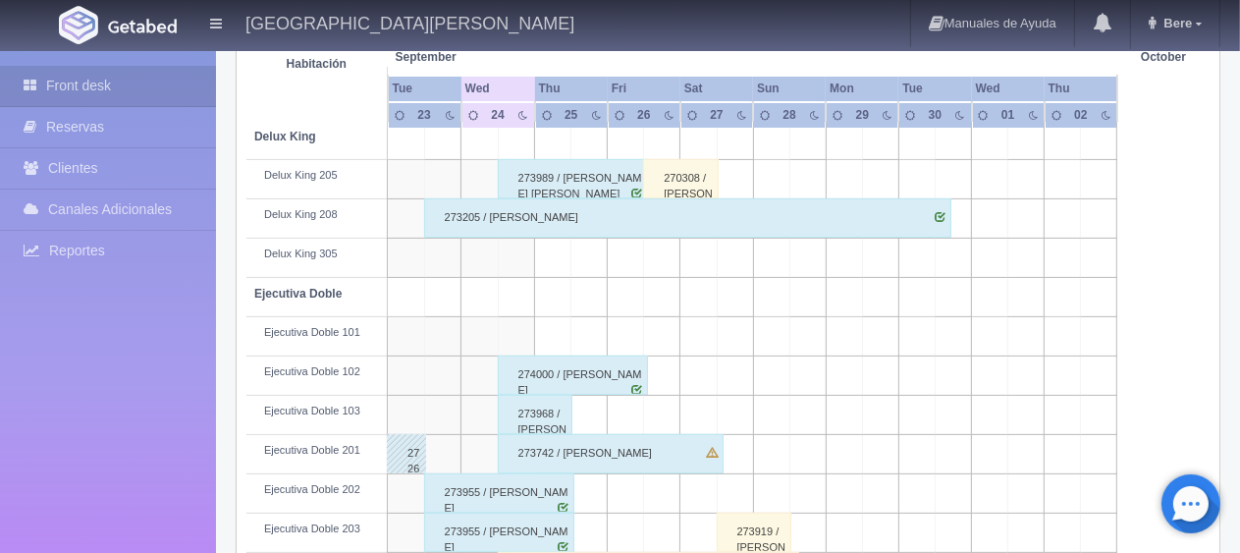
scroll to position [295, 0]
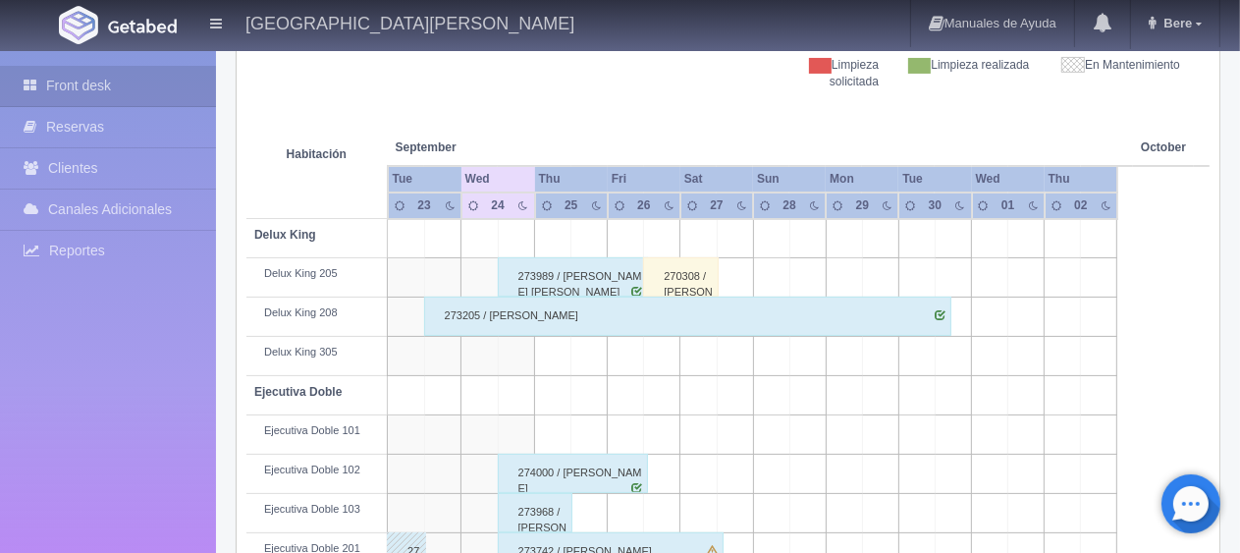
click at [510, 325] on div "273205 / [PERSON_NAME]" at bounding box center [688, 316] width 528 height 39
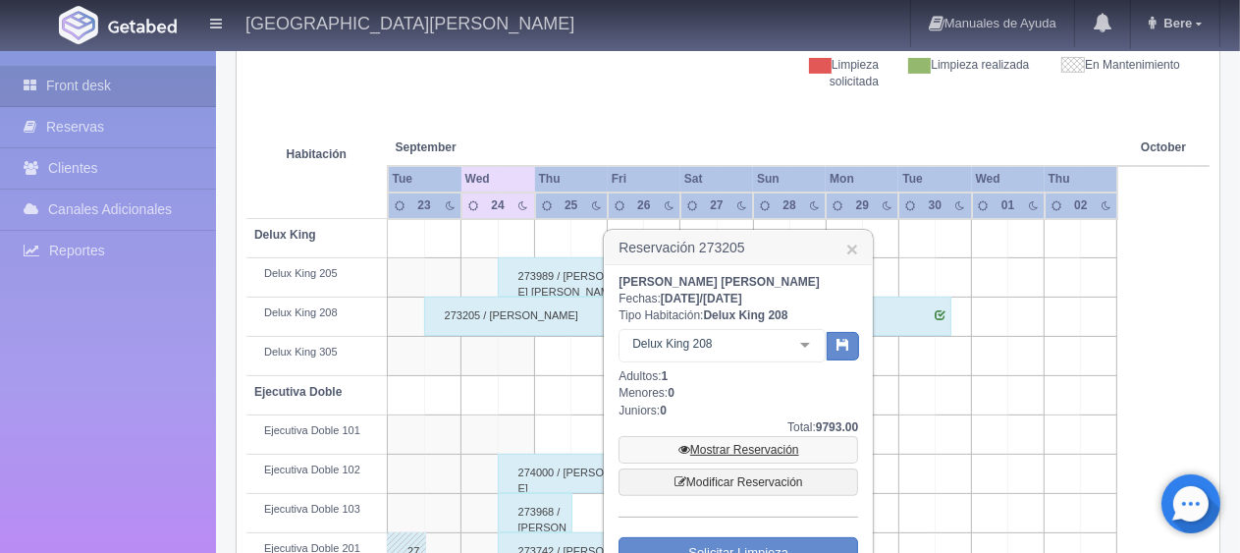
click at [736, 447] on link "Mostrar Reservación" at bounding box center [739, 449] width 240 height 27
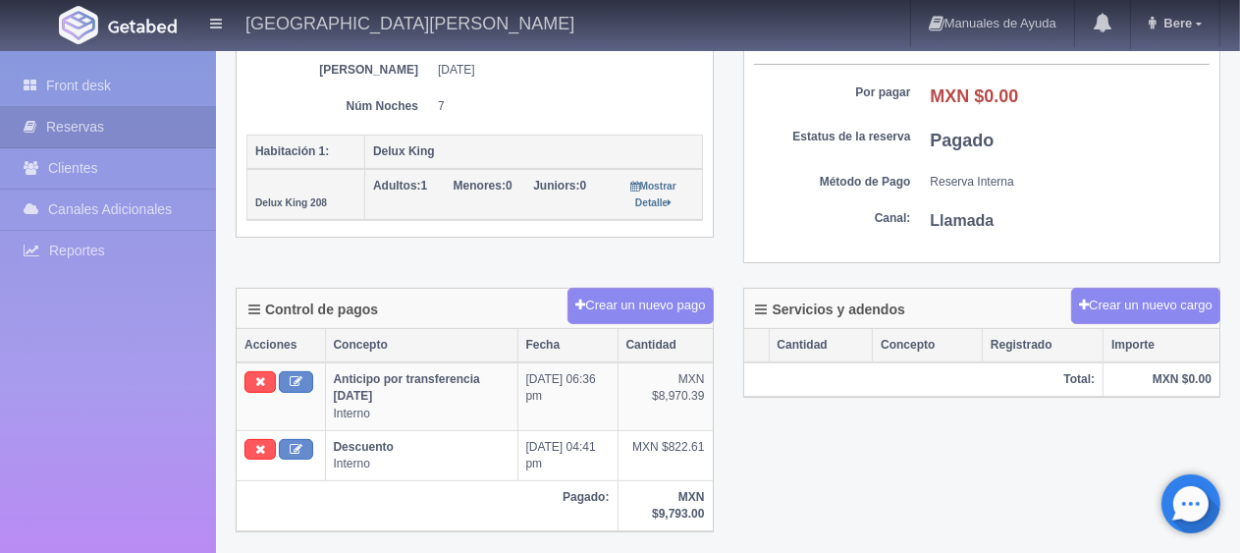
scroll to position [467, 0]
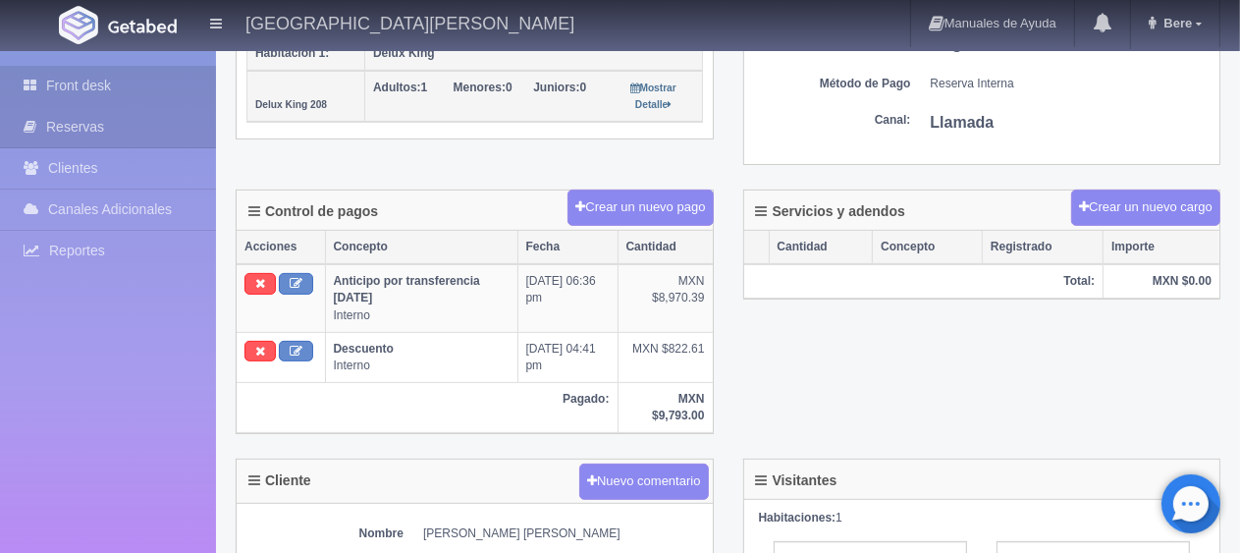
click at [134, 82] on link "Front desk" at bounding box center [108, 86] width 216 height 40
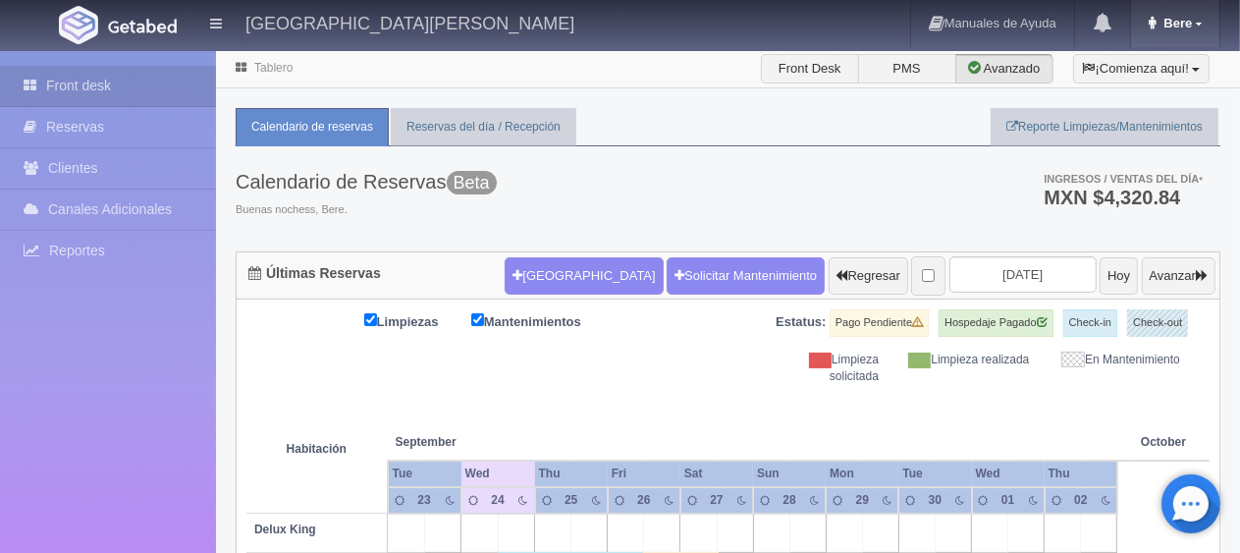
click at [1173, 28] on span "Bere" at bounding box center [1175, 23] width 33 height 15
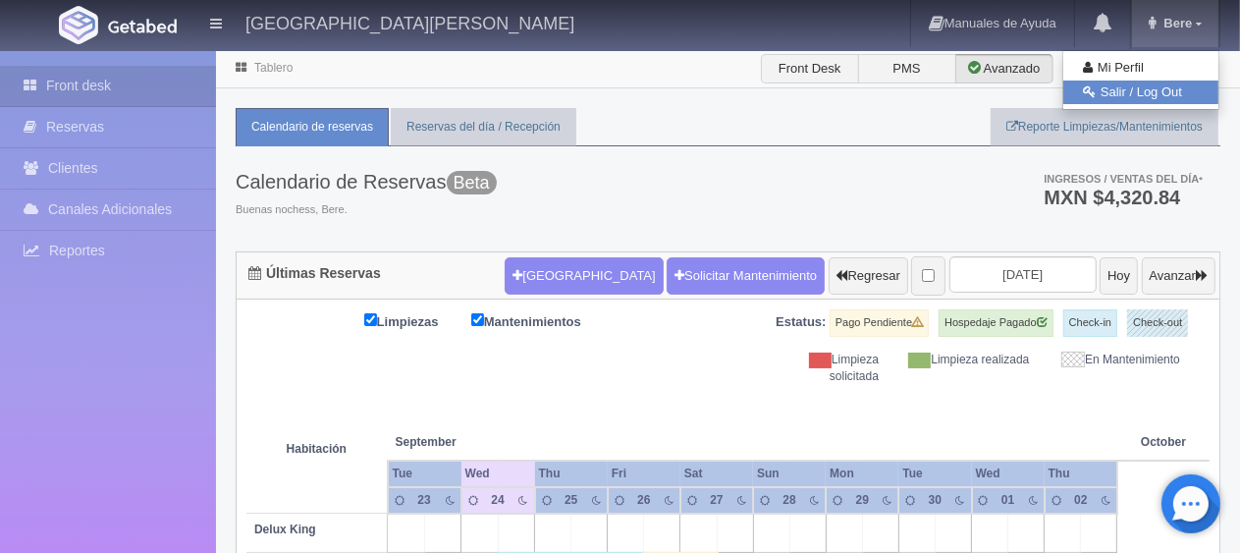
click at [1146, 97] on link "Salir / Log Out" at bounding box center [1140, 93] width 155 height 25
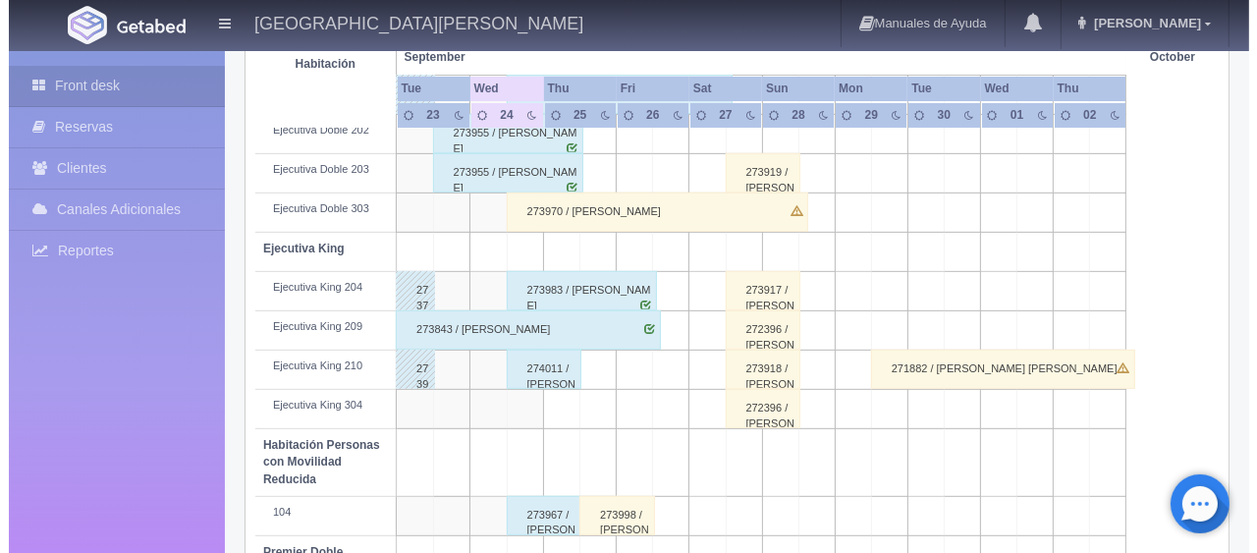
scroll to position [163, 0]
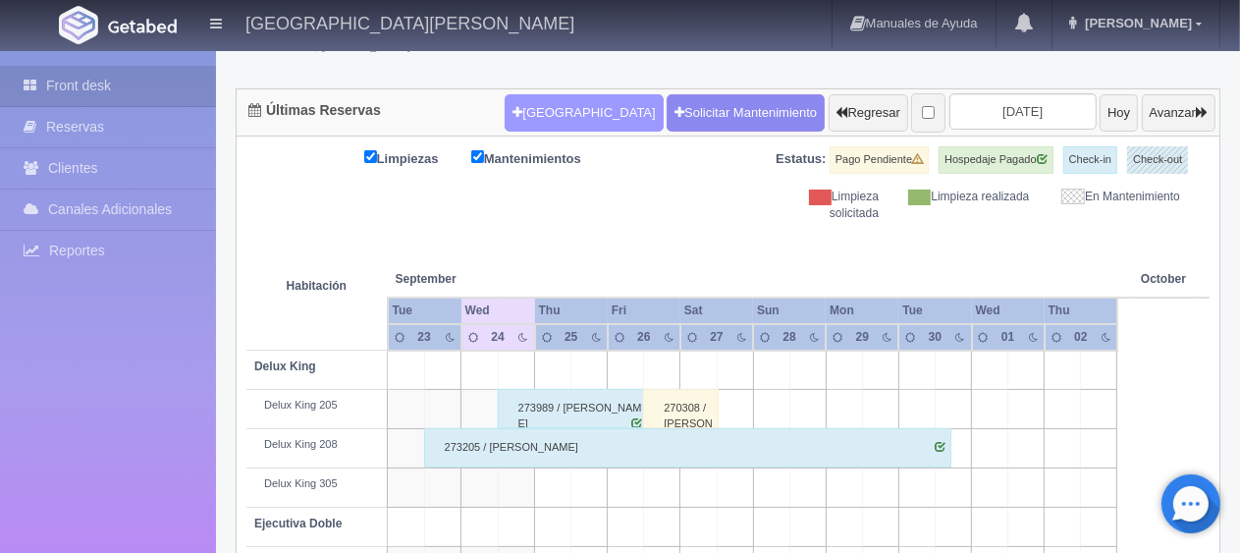
click at [532, 100] on button "[GEOGRAPHIC_DATA]" at bounding box center [584, 112] width 158 height 37
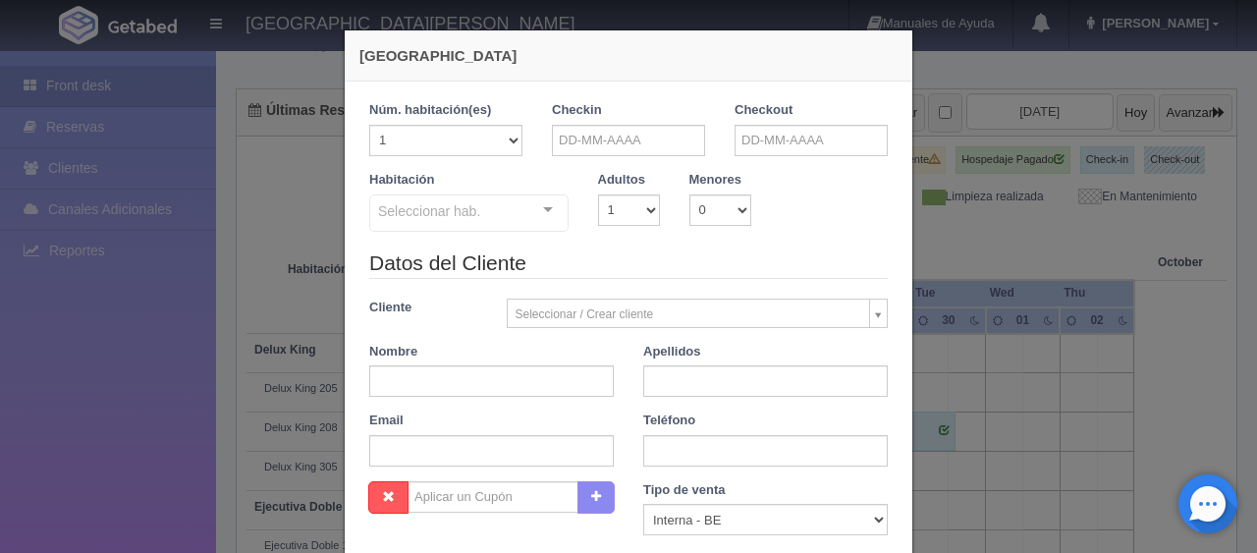
checkbox input "false"
click at [604, 139] on input "text" at bounding box center [628, 140] width 153 height 31
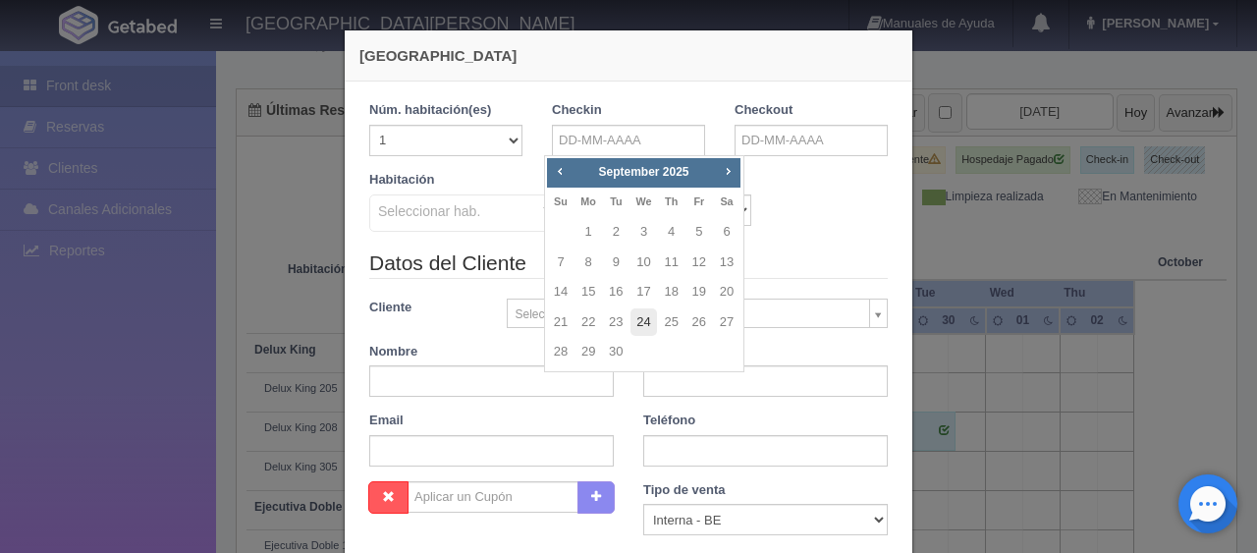
click at [648, 326] on link "24" at bounding box center [643, 322] width 26 height 28
type input "24-09-2025"
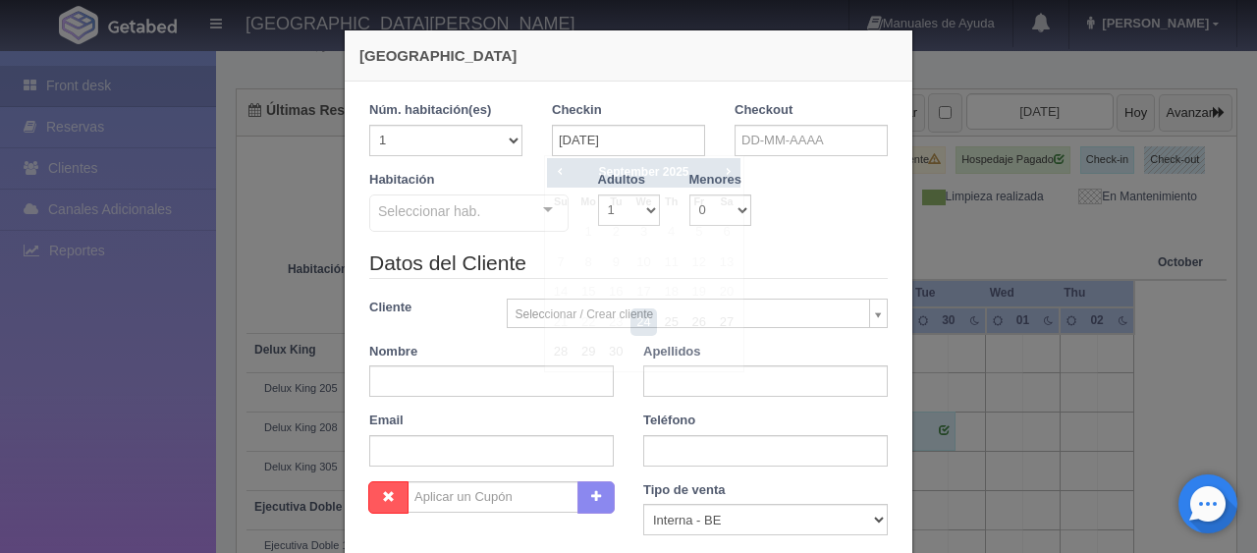
checkbox input "false"
click at [747, 151] on input "text" at bounding box center [810, 140] width 153 height 31
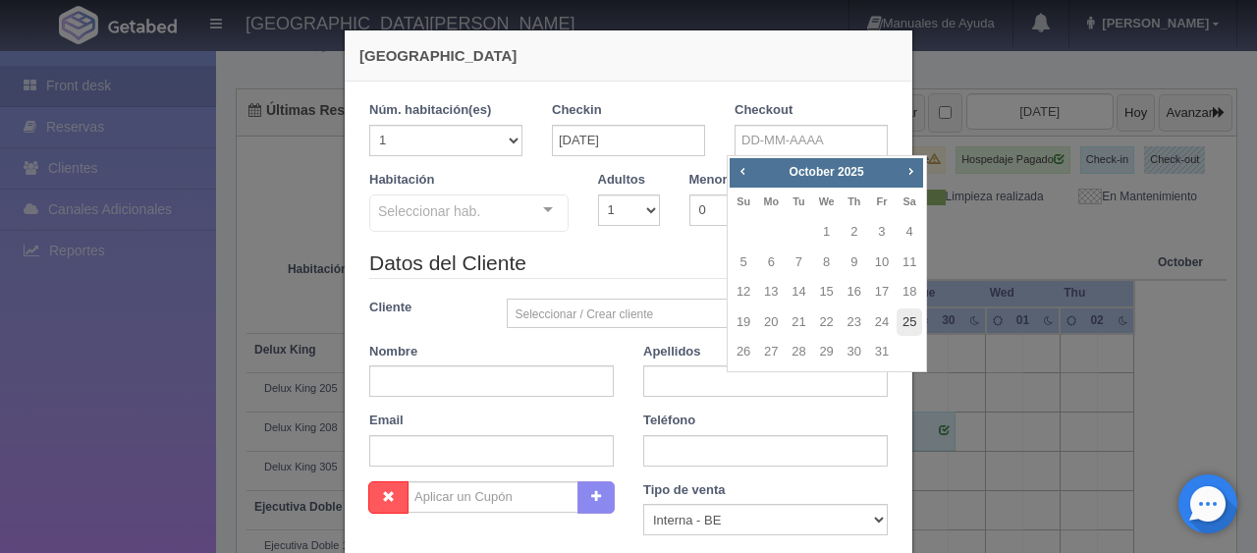
click at [906, 324] on link "25" at bounding box center [910, 322] width 26 height 28
type input "25-10-2025"
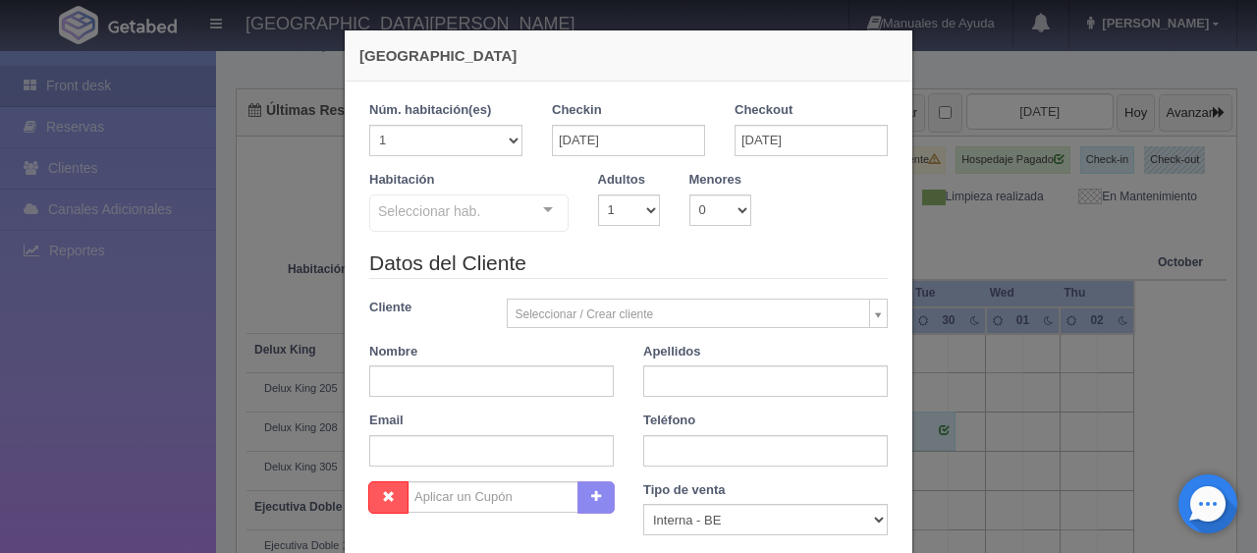
checkbox input "false"
click at [536, 210] on div at bounding box center [547, 209] width 39 height 29
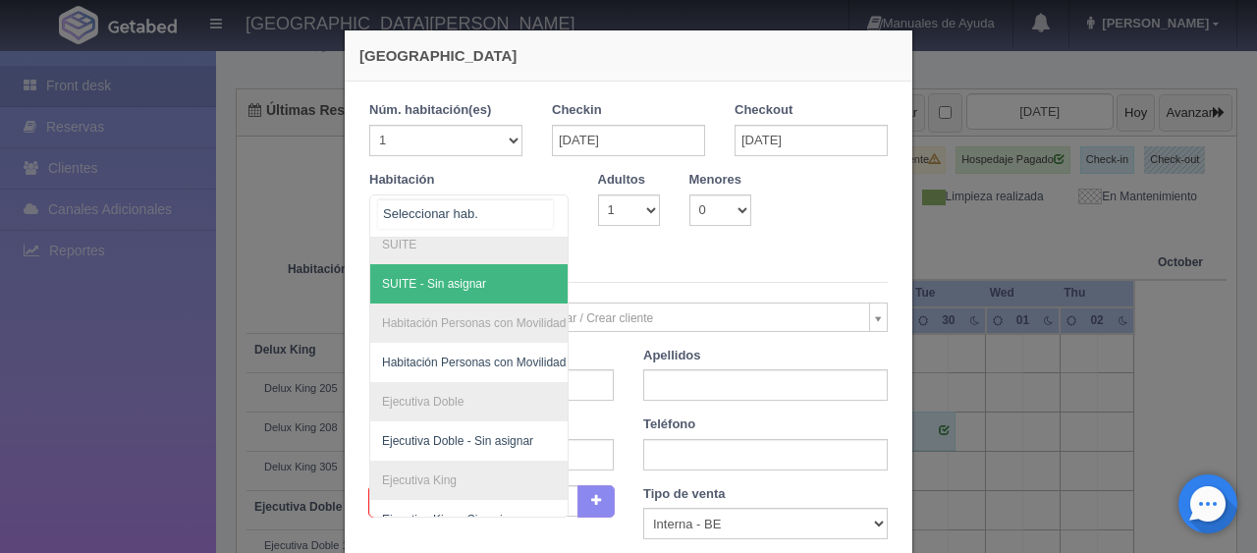
scroll to position [0, 0]
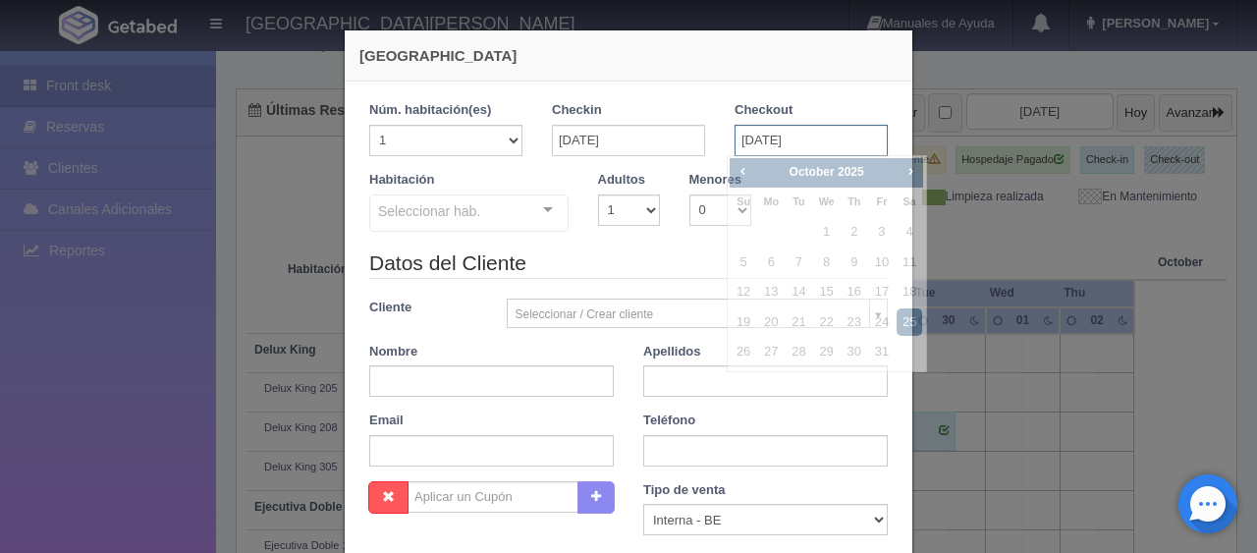
click at [764, 137] on input "25-10-2025" at bounding box center [810, 140] width 153 height 31
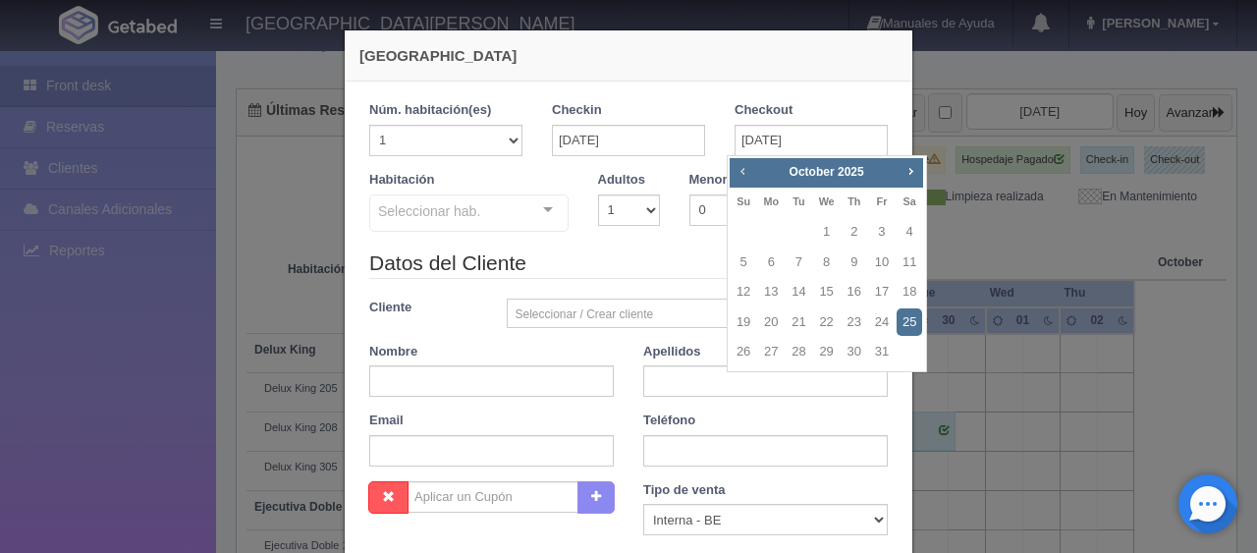
click at [739, 176] on span "Prev" at bounding box center [742, 171] width 16 height 16
click at [859, 323] on link "25" at bounding box center [855, 322] width 26 height 28
type input "25-09-2025"
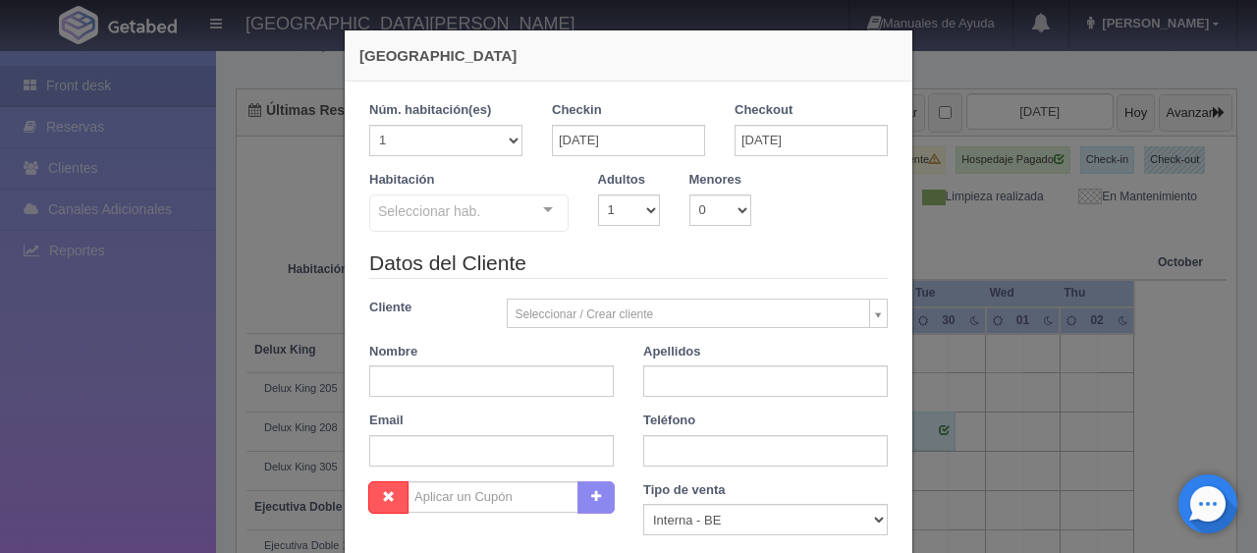
click at [547, 214] on div at bounding box center [547, 209] width 39 height 29
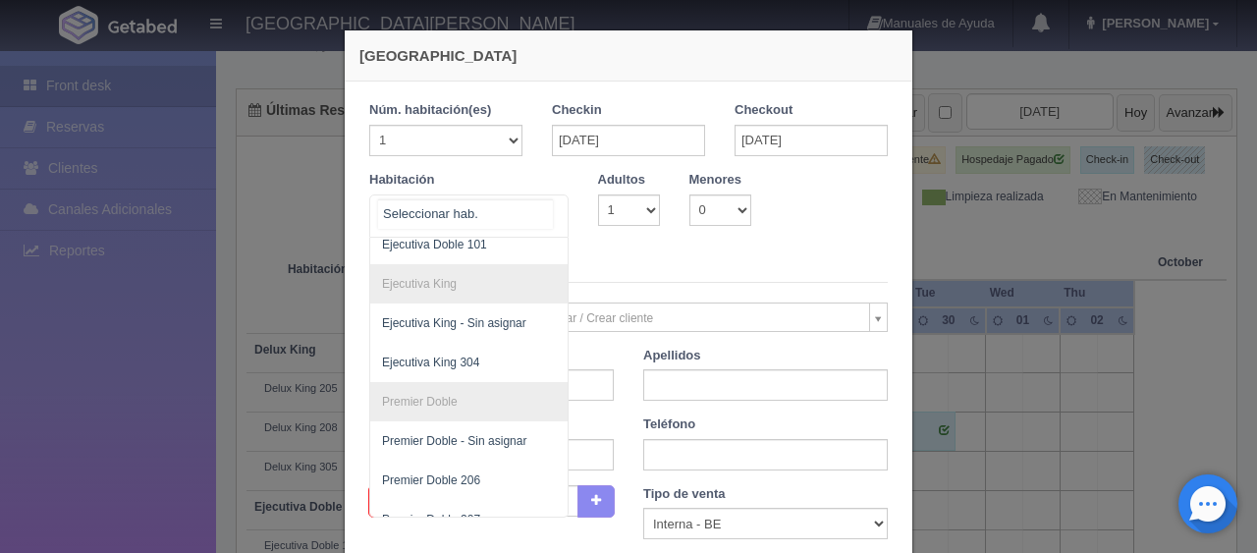
scroll to position [285, 0]
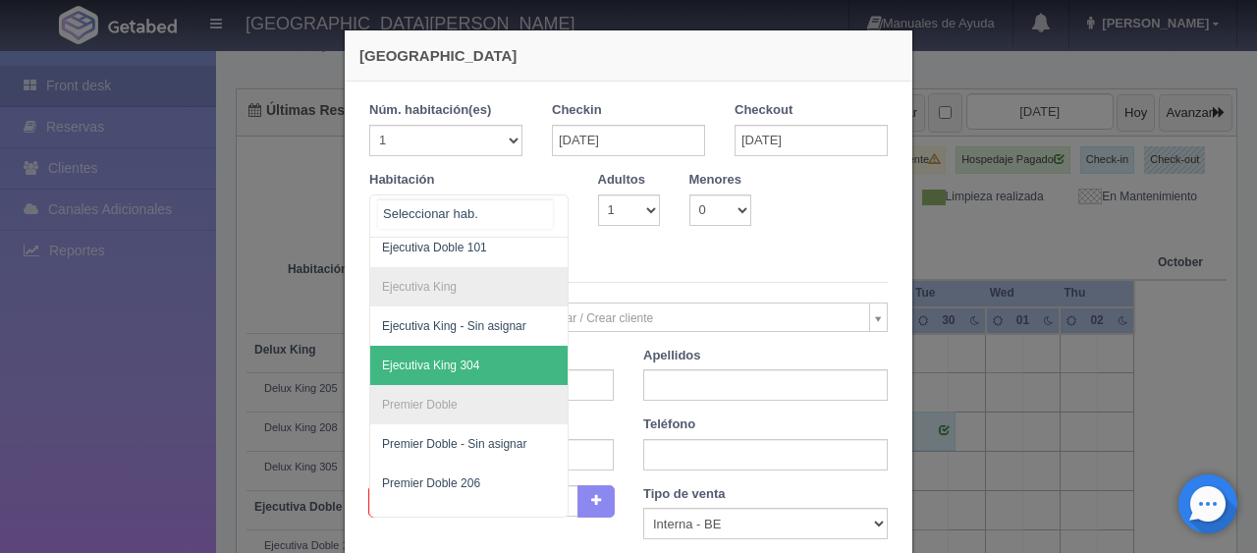
click at [479, 354] on span "Ejecutiva King 304" at bounding box center [535, 365] width 330 height 39
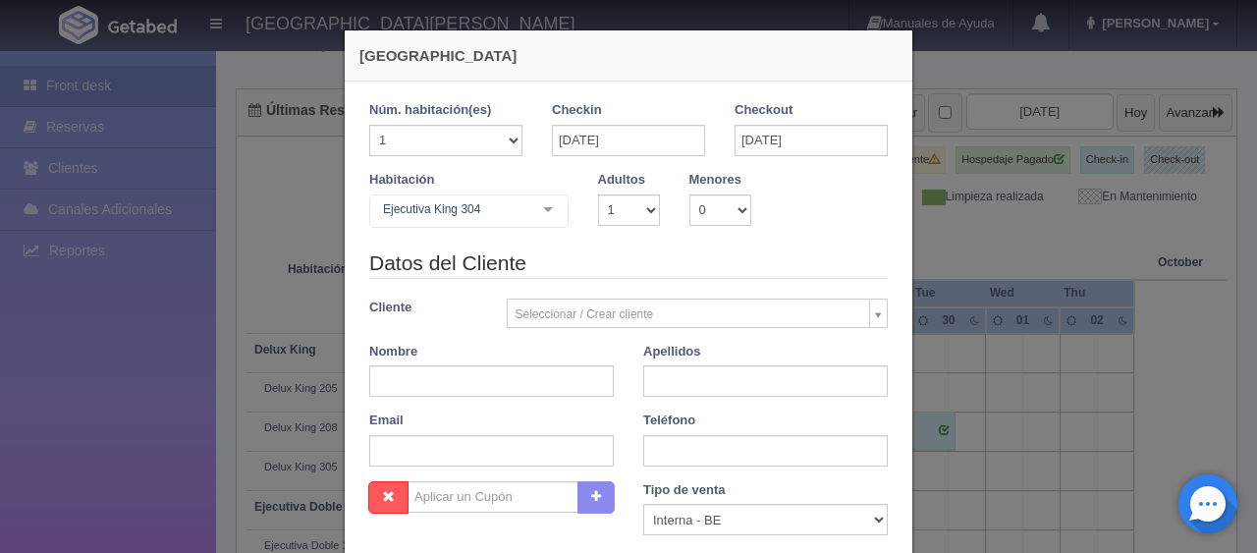
checkbox input "false"
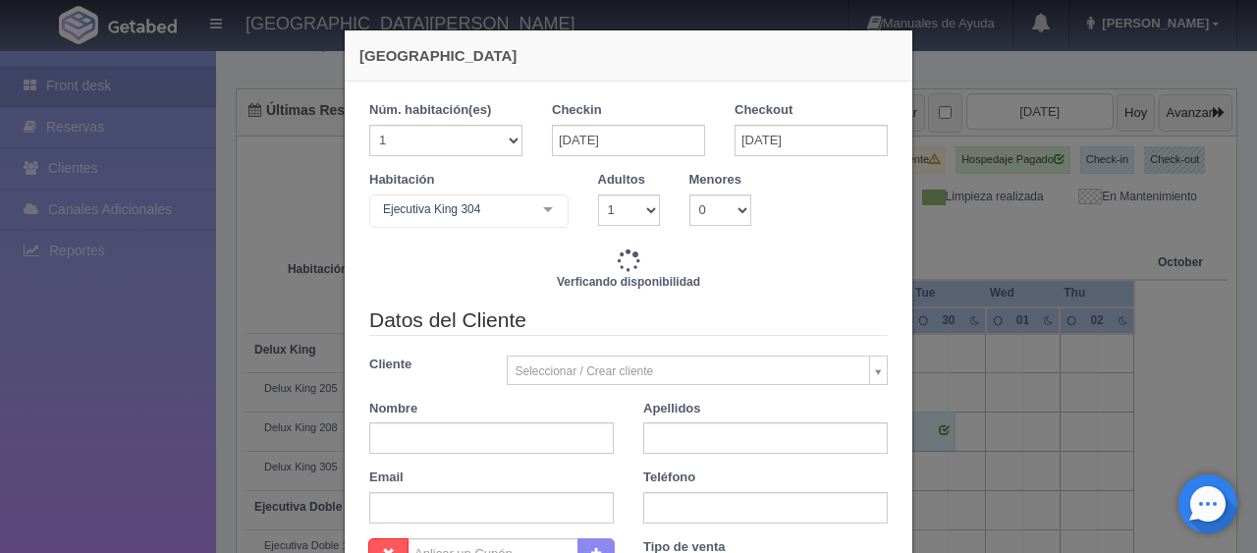
type input "1299.00"
checkbox input "false"
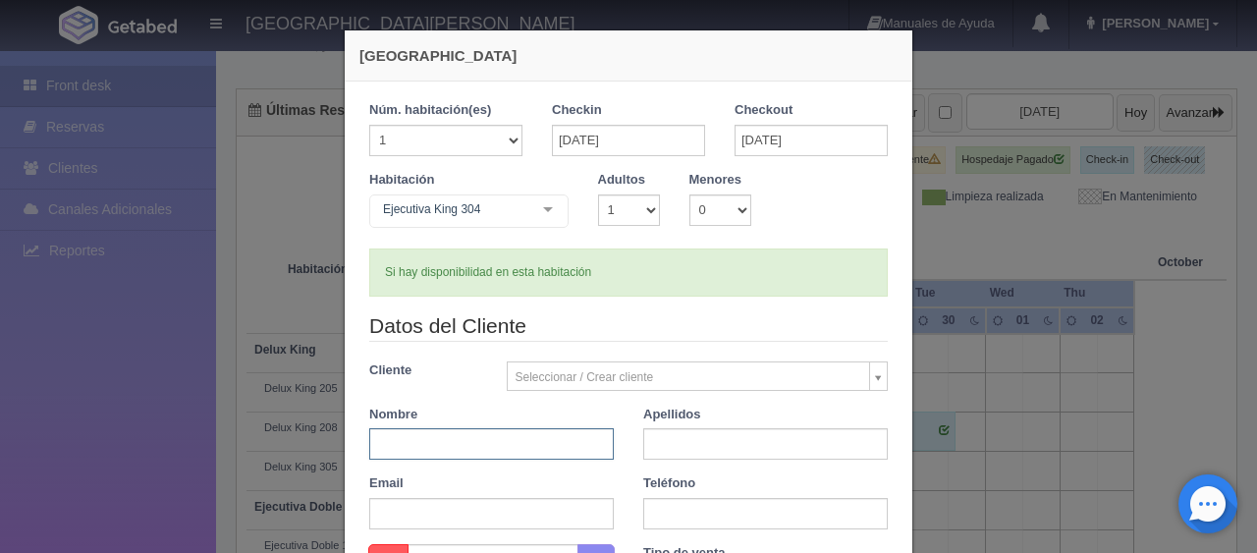
click at [473, 441] on input "text" at bounding box center [491, 443] width 245 height 31
type input "Gustavo"
type input "Montes"
click at [707, 503] on input "text" at bounding box center [765, 513] width 245 height 31
paste input "5662330984"
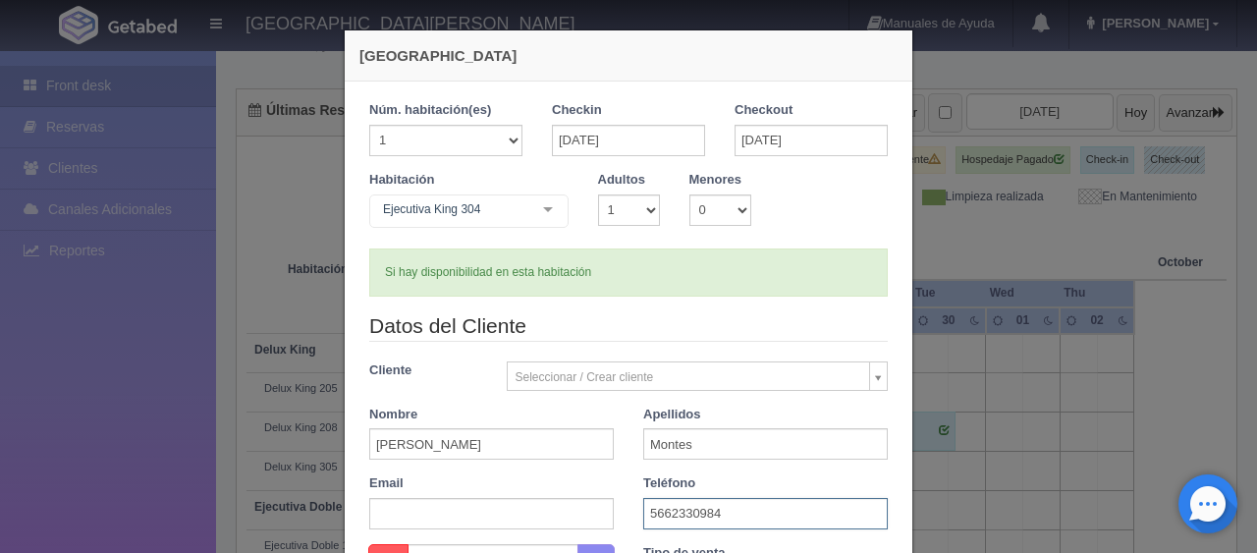
type input "5662330984"
click at [621, 469] on div "Datos del Cliente Cliente Seleccionar / Crear cliente Nuevo Cliente Adriana Nav…" at bounding box center [628, 427] width 548 height 233
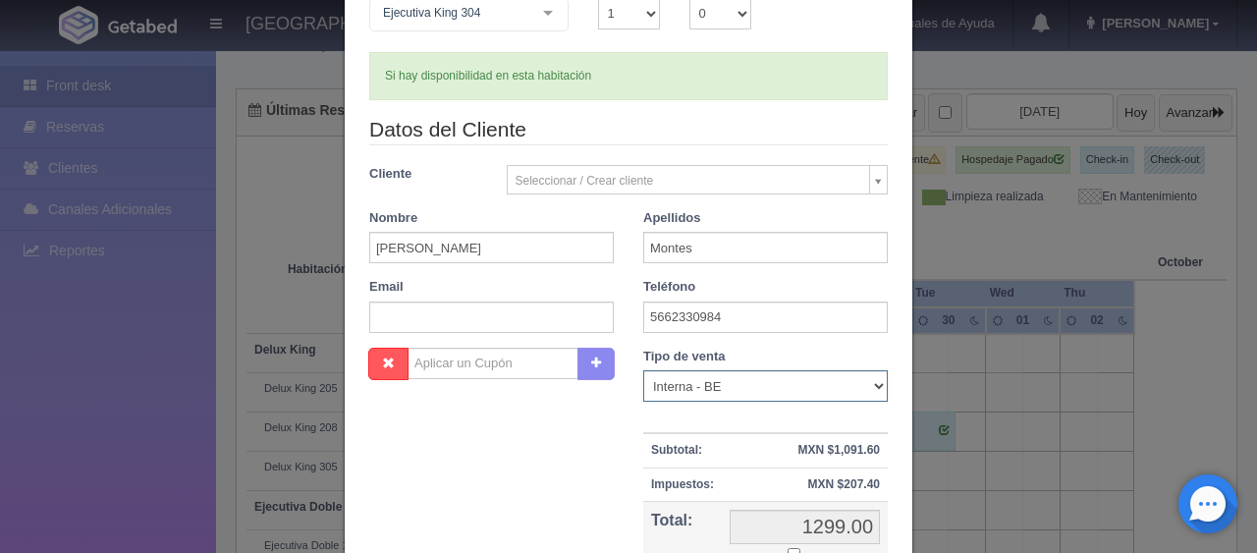
click at [743, 385] on select "Correo Electronico Interna - BE Llamada OTA Externa Otro WALK IN" at bounding box center [765, 385] width 245 height 31
select select "phone"
click at [643, 370] on select "Correo Electronico Interna - BE Llamada OTA Externa Otro WALK IN" at bounding box center [765, 385] width 245 height 31
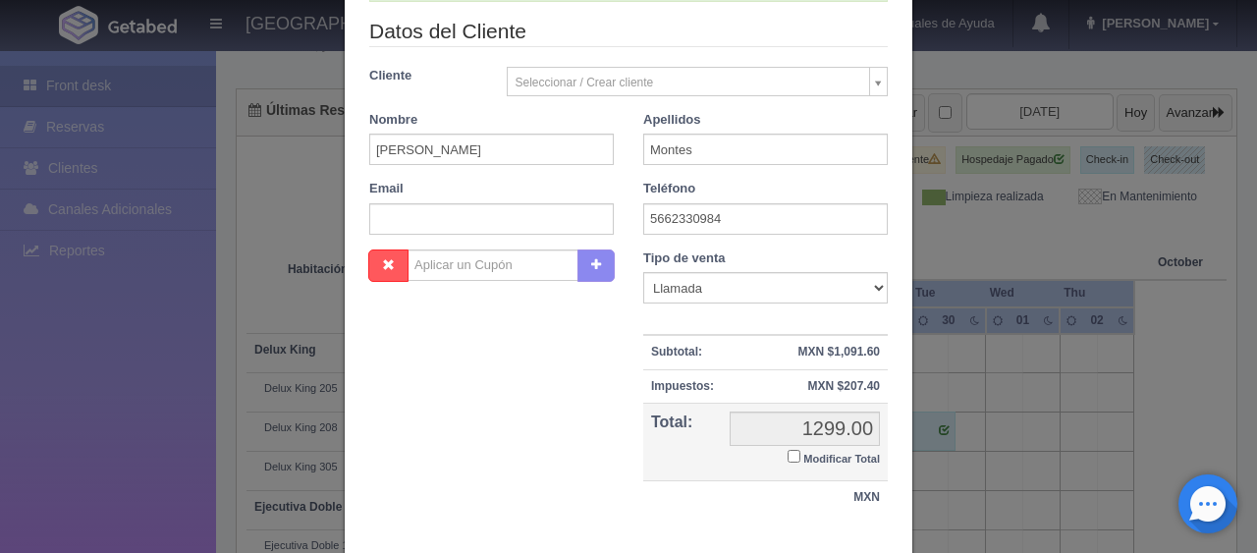
click at [788, 458] on input "Modificar Total" at bounding box center [794, 456] width 13 height 13
checkbox input "true"
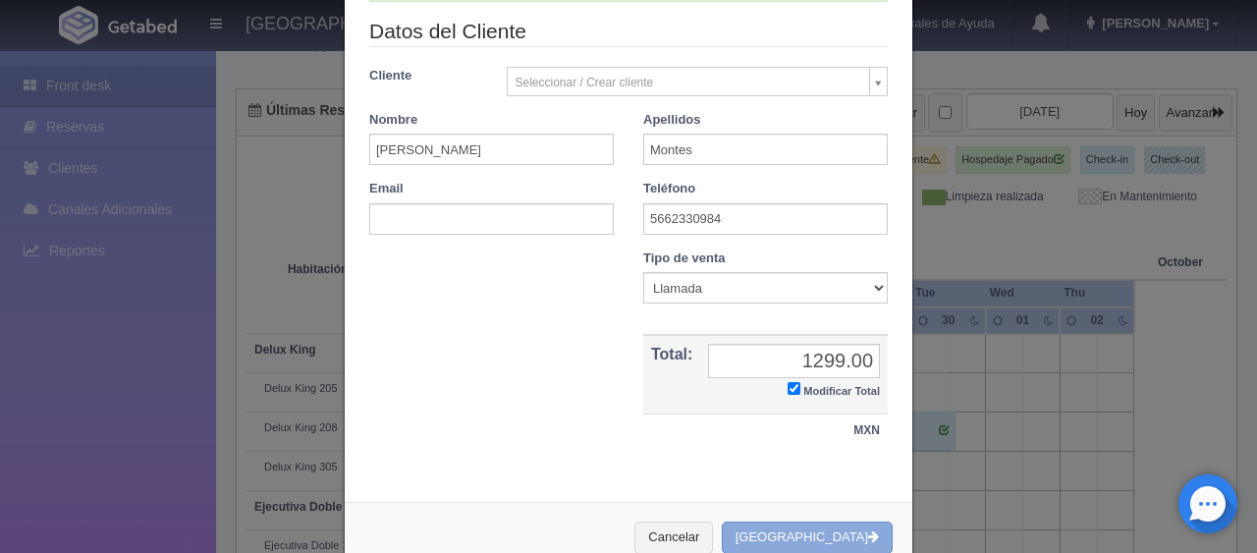
click at [812, 529] on button "[GEOGRAPHIC_DATA]" at bounding box center [807, 537] width 171 height 32
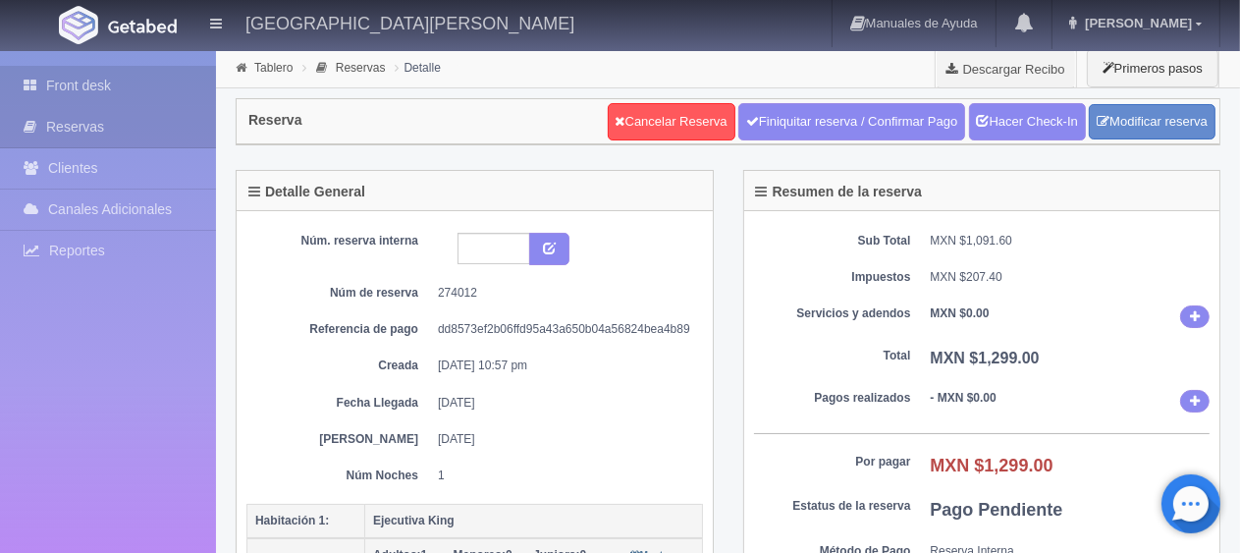
click at [118, 92] on link "Front desk" at bounding box center [108, 86] width 216 height 40
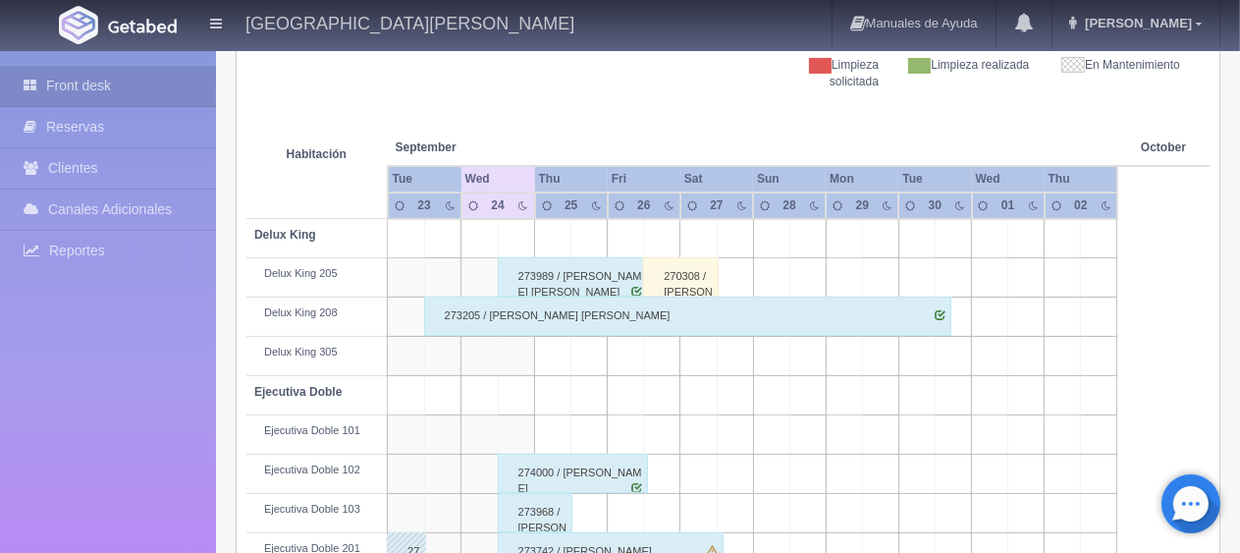
scroll to position [393, 0]
